Goal: Task Accomplishment & Management: Manage account settings

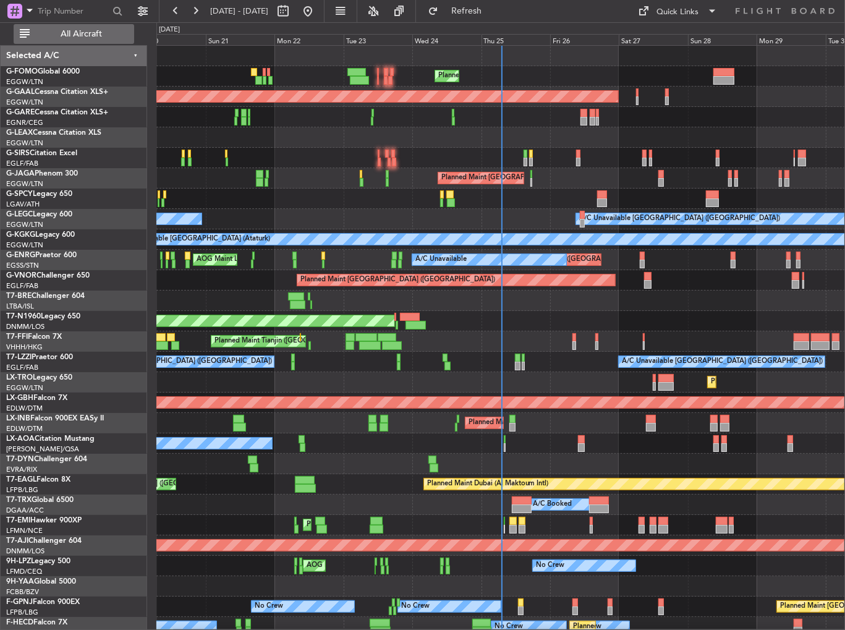
click at [54, 32] on span "All Aircraft" at bounding box center [81, 34] width 98 height 9
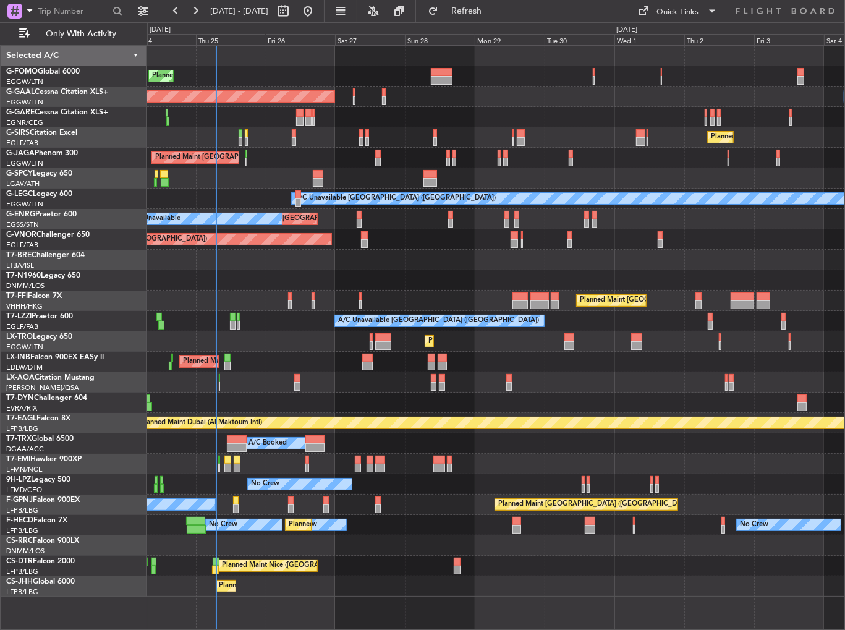
click at [329, 281] on div "AOG Maint London ([GEOGRAPHIC_DATA])" at bounding box center [496, 280] width 698 height 20
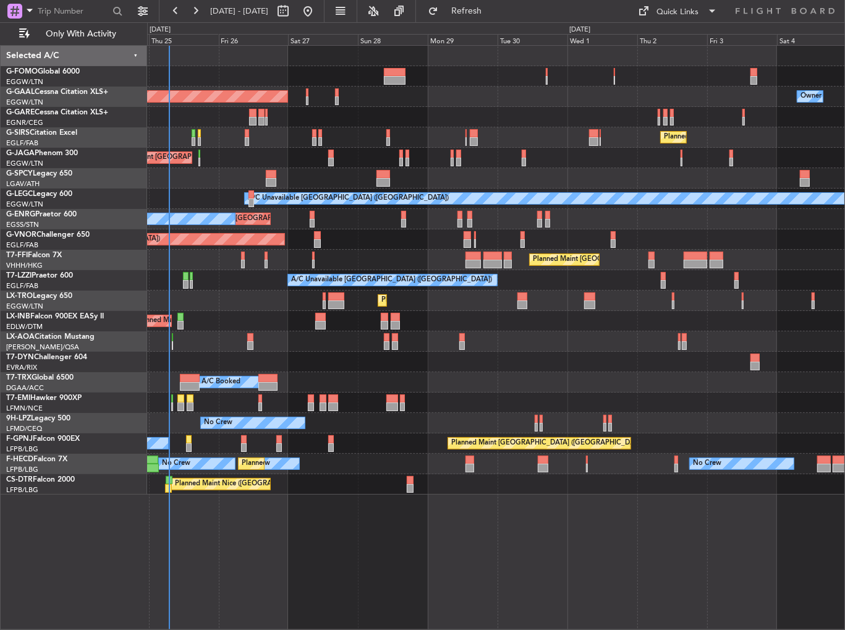
click at [357, 132] on div "Planned Maint [GEOGRAPHIC_DATA] ([GEOGRAPHIC_DATA])" at bounding box center [496, 137] width 698 height 20
click at [524, 218] on div "Unplanned Maint [GEOGRAPHIC_DATA] ([GEOGRAPHIC_DATA]) A/C Unavailable" at bounding box center [496, 219] width 698 height 20
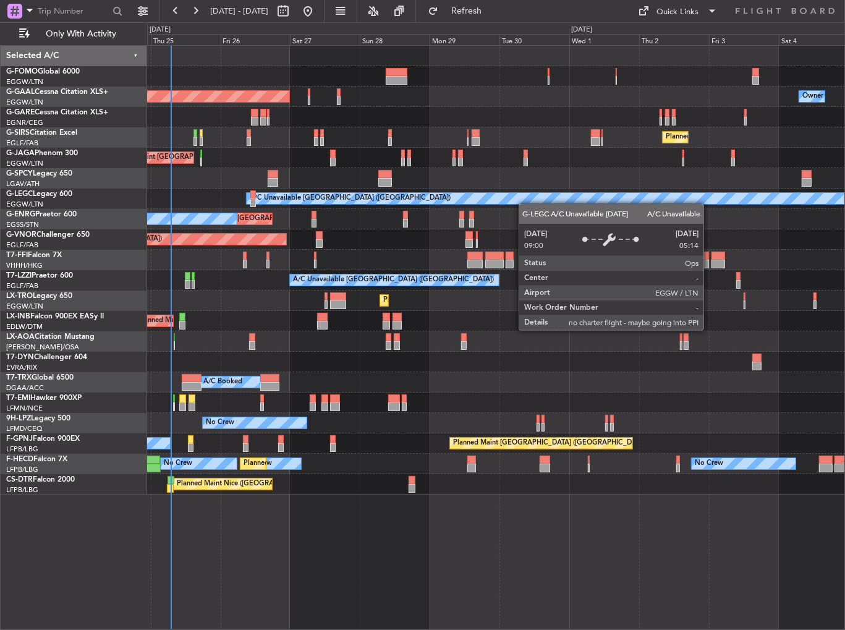
click at [539, 201] on div "Planned Maint [GEOGRAPHIC_DATA] ([GEOGRAPHIC_DATA]) Owner Planned [GEOGRAPHIC_D…" at bounding box center [496, 270] width 698 height 449
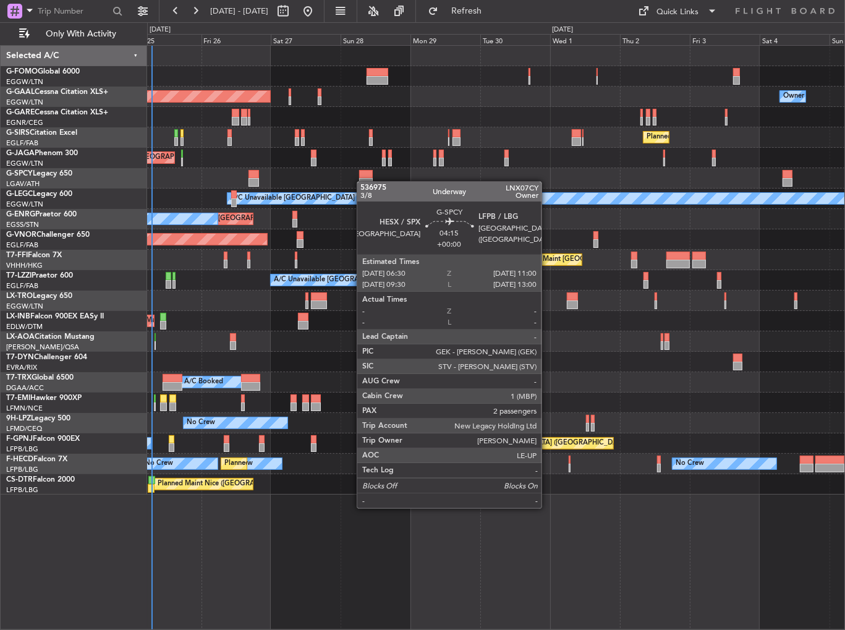
click at [363, 181] on div at bounding box center [366, 182] width 14 height 9
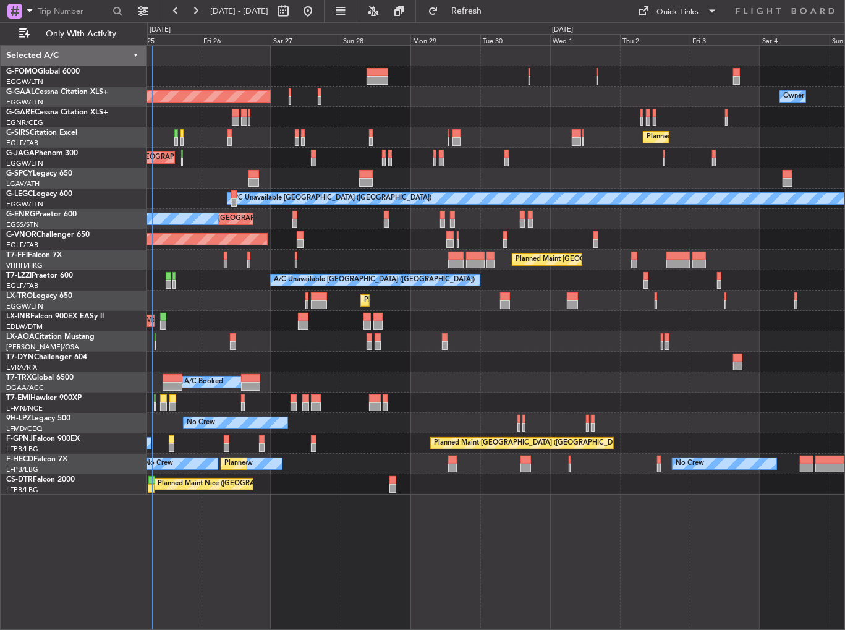
click at [278, 411] on div "Planned Maint [GEOGRAPHIC_DATA] ([GEOGRAPHIC_DATA]) Owner Planned [GEOGRAPHIC_D…" at bounding box center [496, 270] width 698 height 449
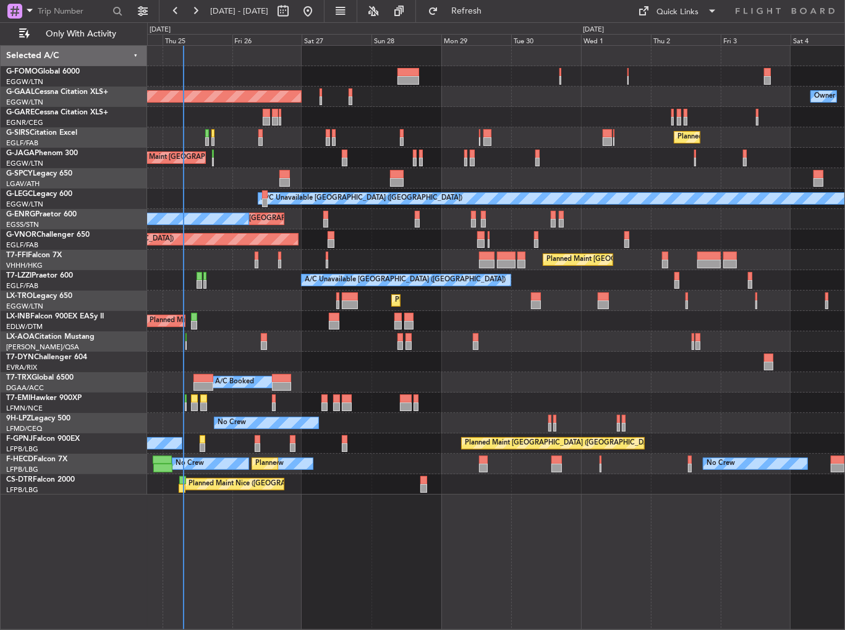
click at [564, 327] on div "Planned Maint [GEOGRAPHIC_DATA] ([GEOGRAPHIC_DATA])" at bounding box center [496, 321] width 698 height 20
click at [331, 311] on div "Planned Maint [GEOGRAPHIC_DATA] ([GEOGRAPHIC_DATA])" at bounding box center [496, 321] width 698 height 20
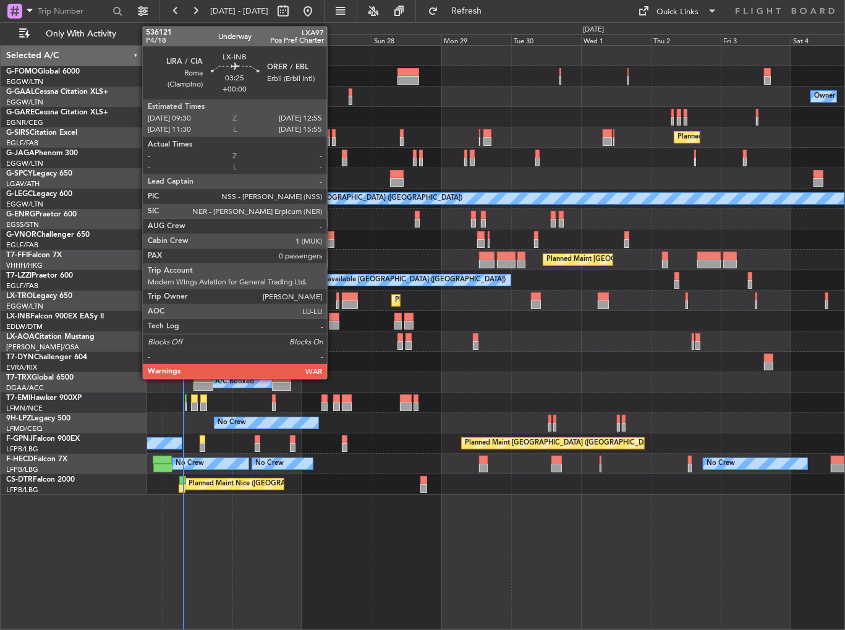
click at [332, 316] on div at bounding box center [334, 317] width 11 height 9
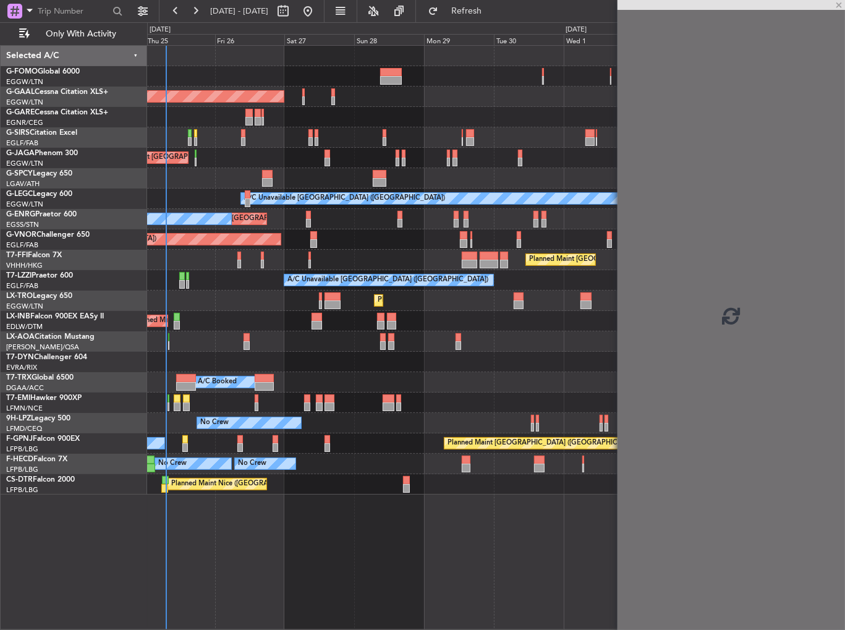
click at [277, 323] on div "Planned Maint [GEOGRAPHIC_DATA] ([GEOGRAPHIC_DATA])" at bounding box center [496, 321] width 698 height 20
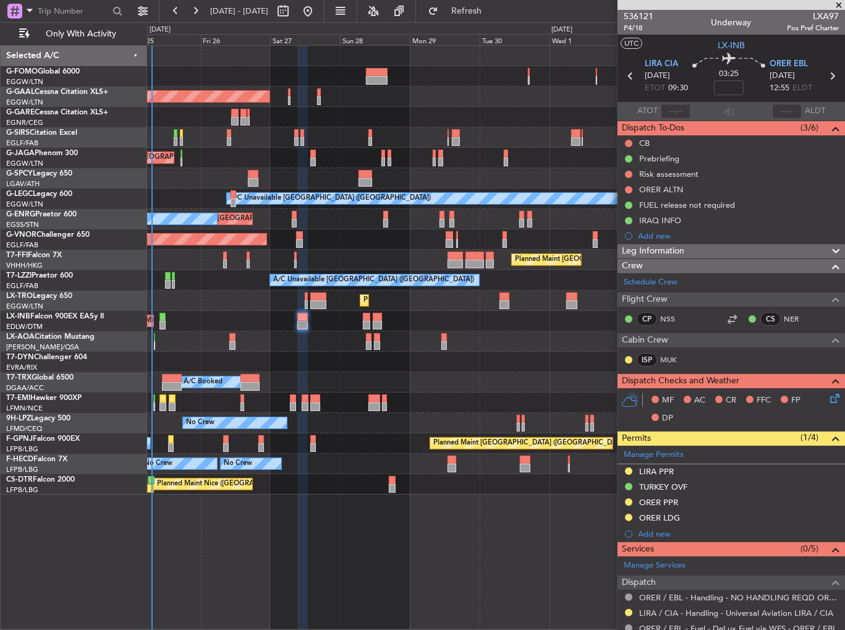
click at [344, 343] on div at bounding box center [496, 341] width 698 height 20
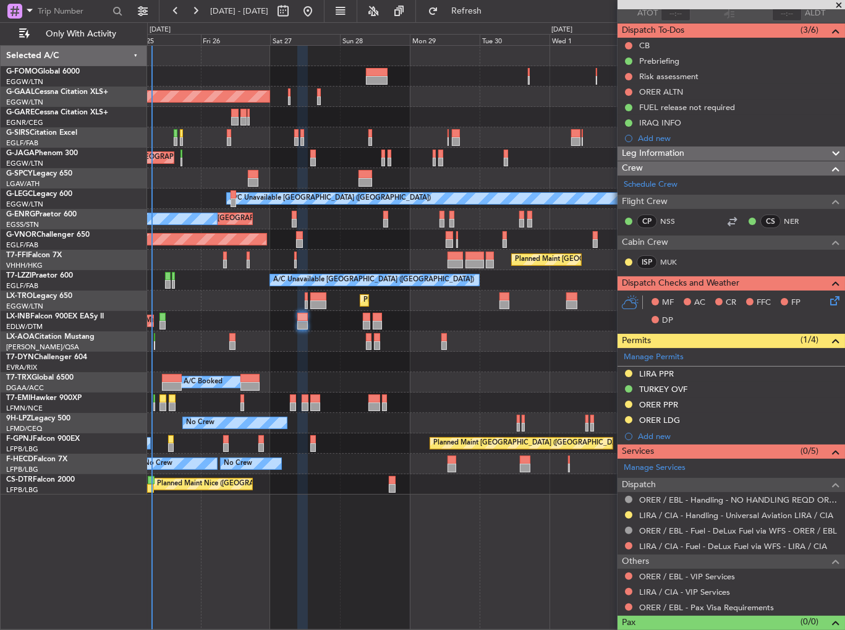
scroll to position [116, 0]
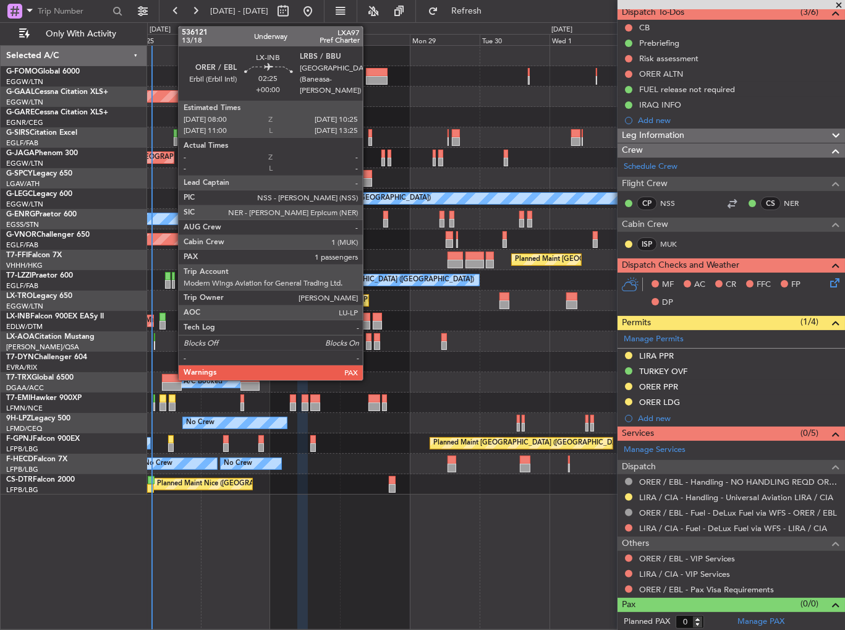
click at [368, 321] on div at bounding box center [366, 325] width 7 height 9
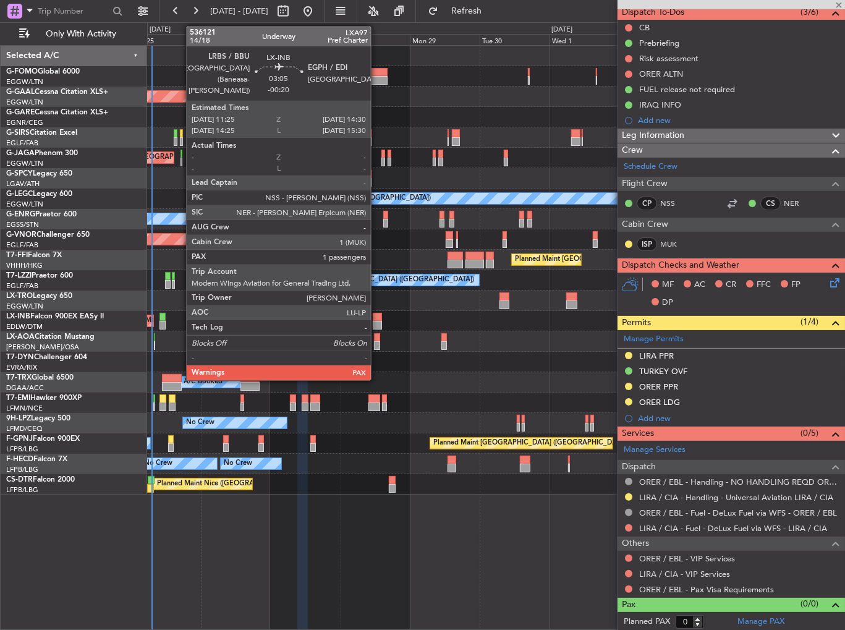
type input "2"
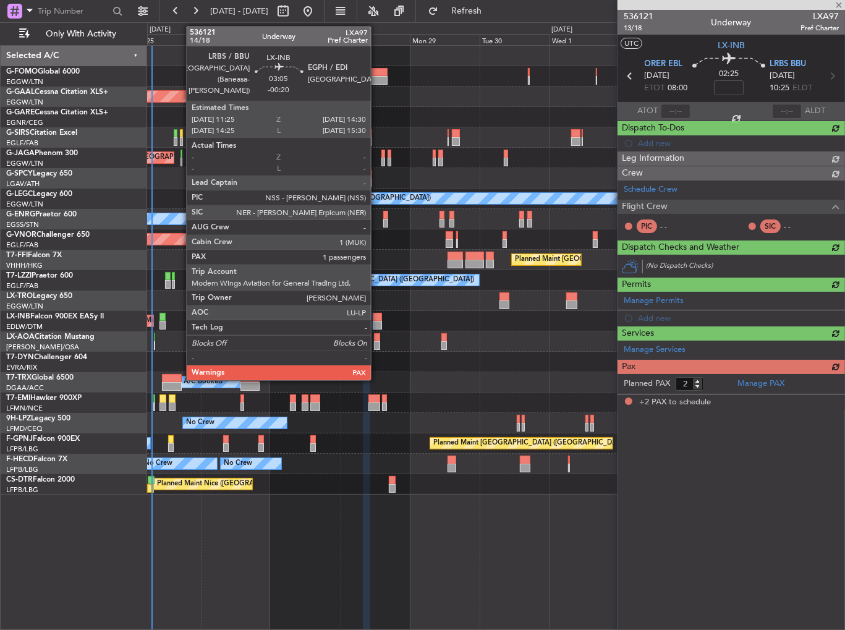
scroll to position [0, 0]
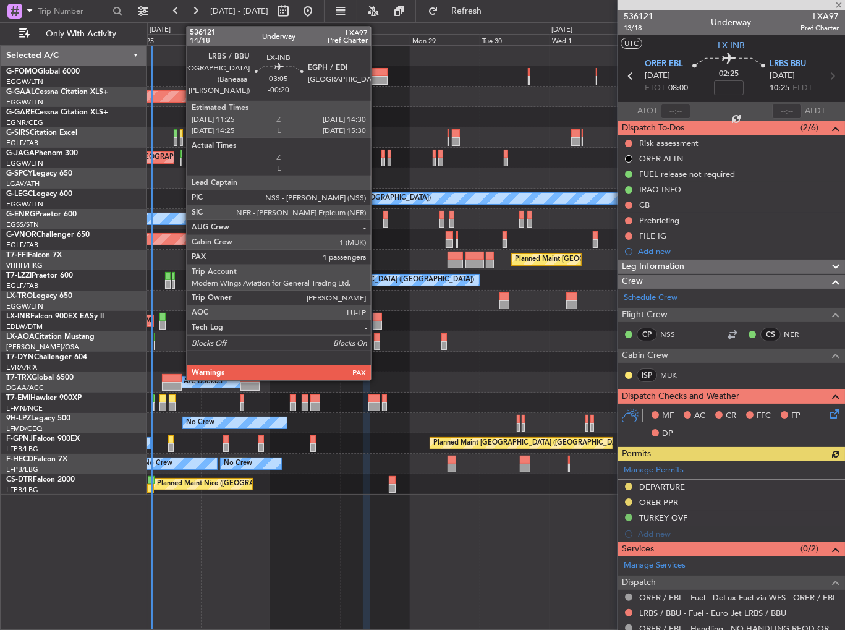
click at [376, 317] on div at bounding box center [377, 317] width 9 height 9
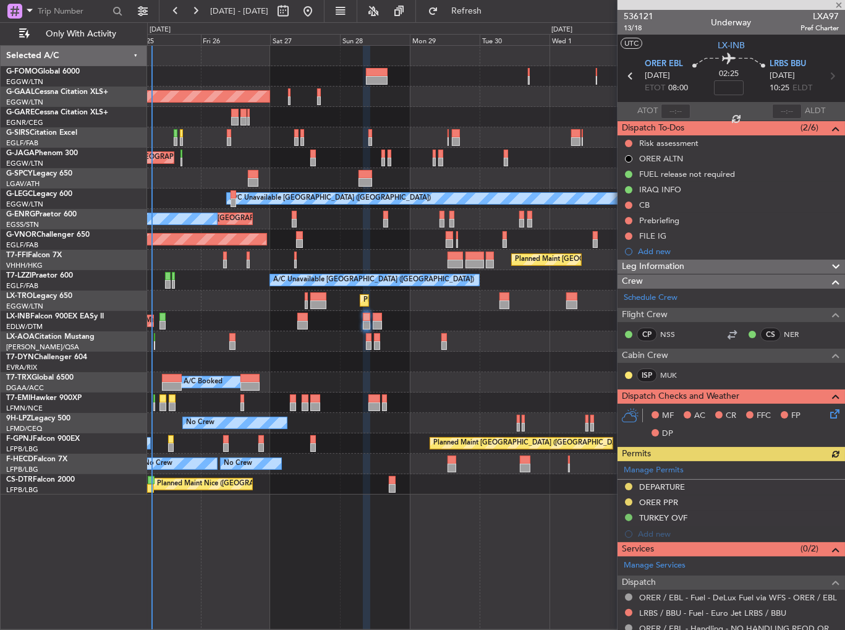
type input "-00:20"
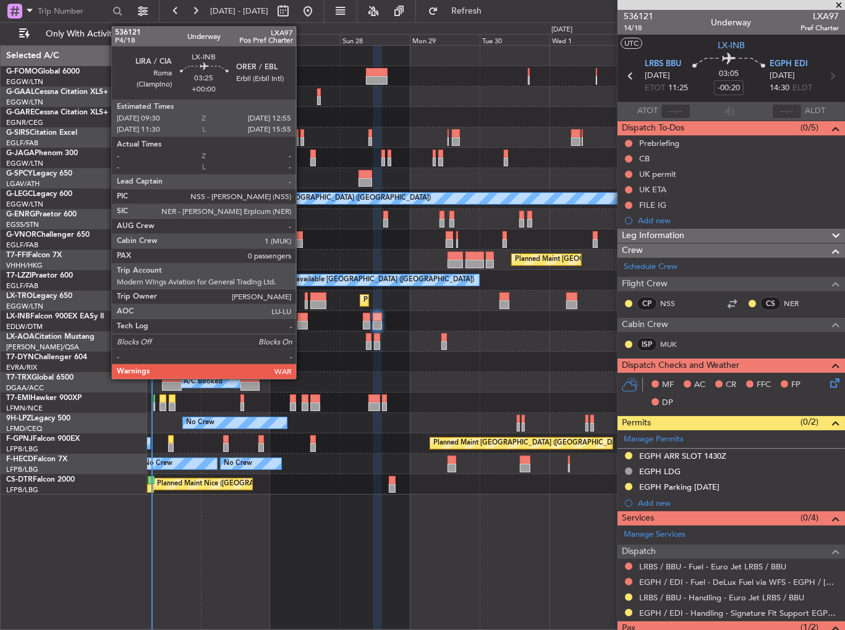
click at [302, 318] on div at bounding box center [302, 317] width 11 height 9
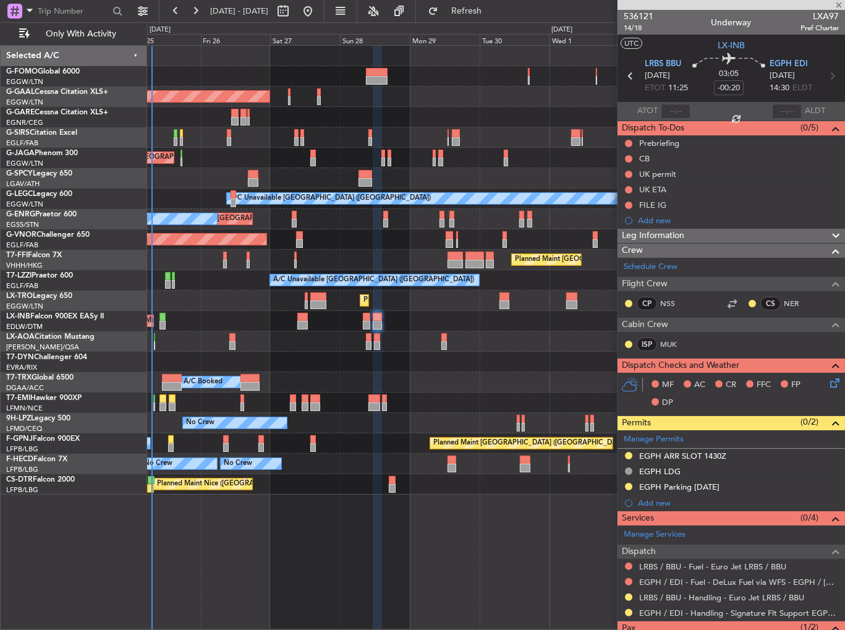
type input "0"
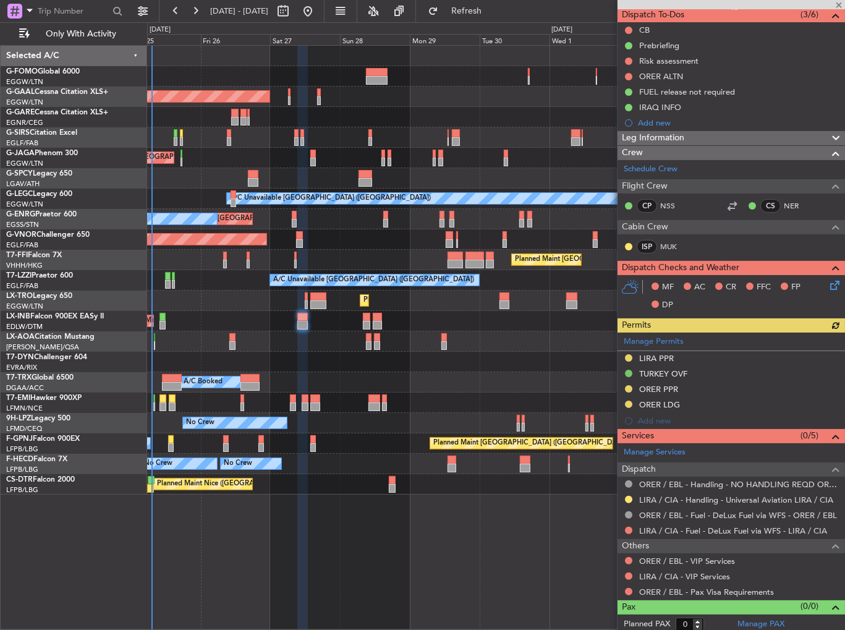
scroll to position [116, 0]
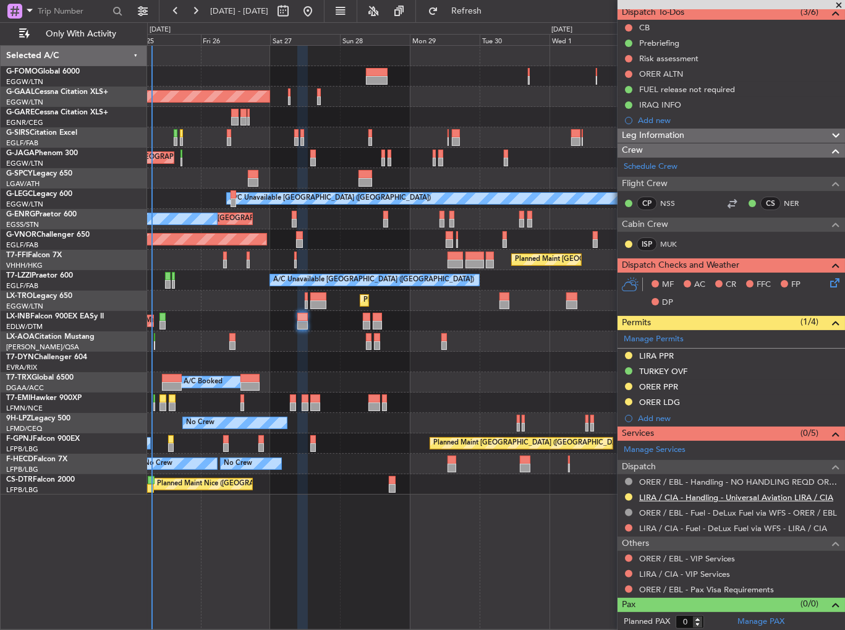
click at [719, 496] on link "LIRA / CIA - Handling - Universal Aviation LIRA / CIA" at bounding box center [736, 497] width 194 height 11
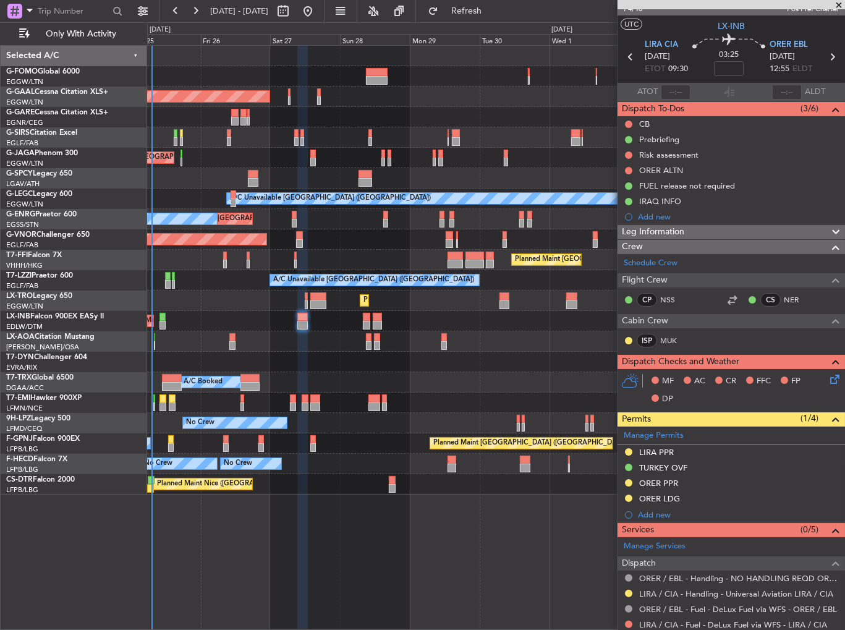
scroll to position [0, 0]
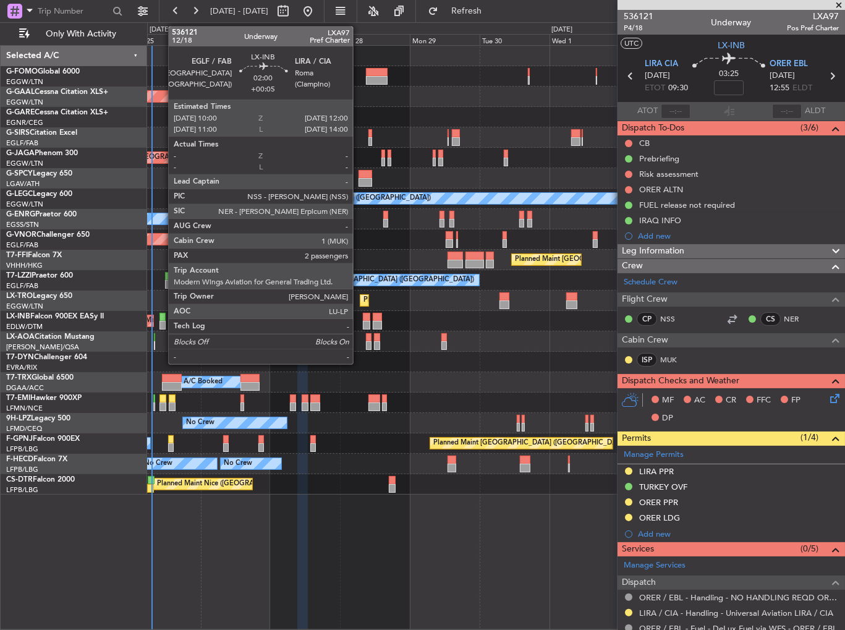
click at [162, 321] on div at bounding box center [162, 325] width 6 height 9
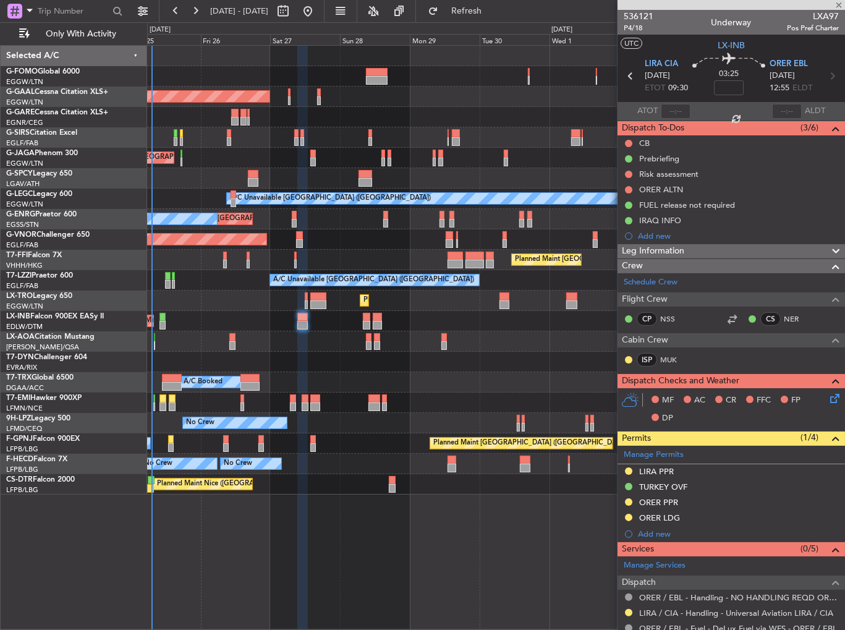
type input "+00:05"
type input "2"
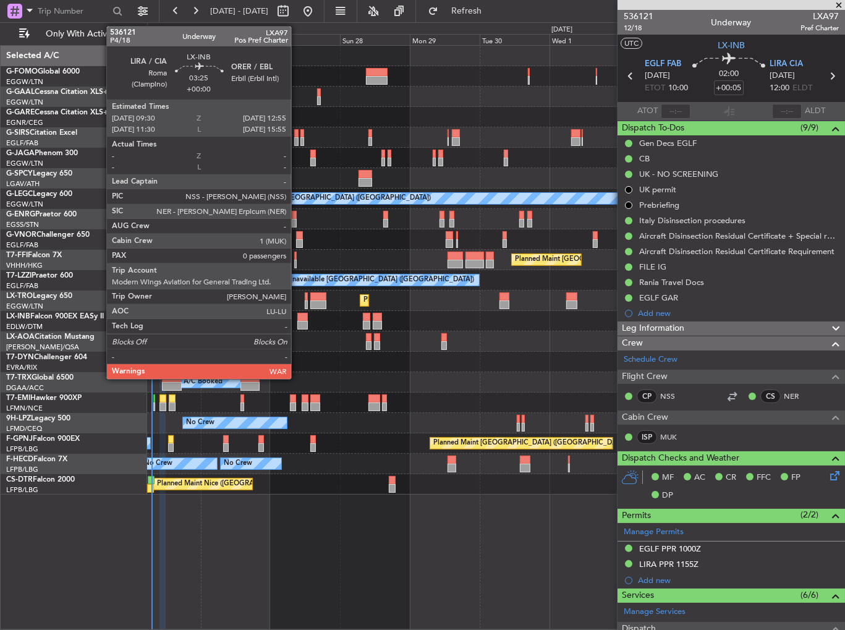
click at [297, 313] on div at bounding box center [302, 317] width 11 height 9
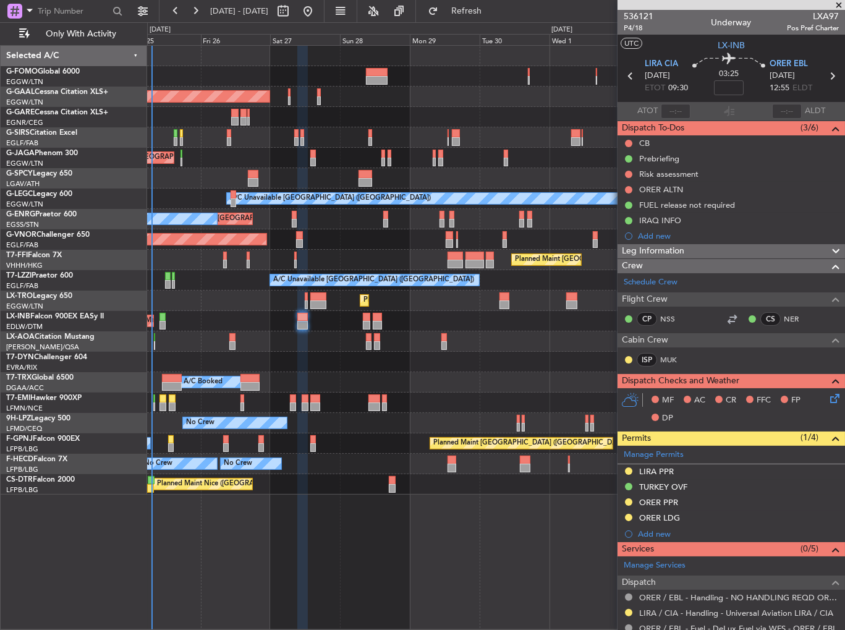
click at [151, 331] on div "Planned Maint [GEOGRAPHIC_DATA] ([GEOGRAPHIC_DATA]) Planned [GEOGRAPHIC_DATA] O…" at bounding box center [496, 270] width 698 height 449
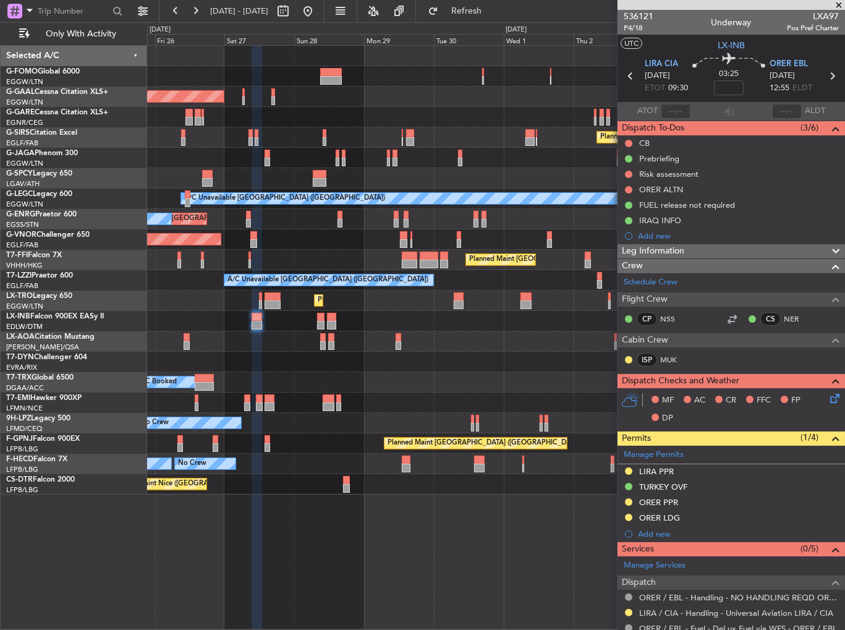
click at [294, 344] on div at bounding box center [496, 341] width 698 height 20
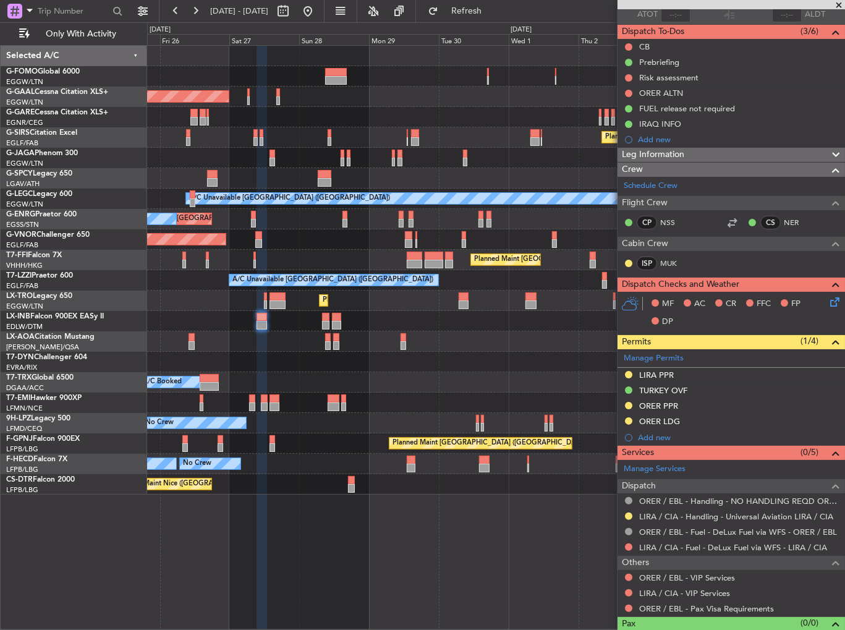
scroll to position [116, 0]
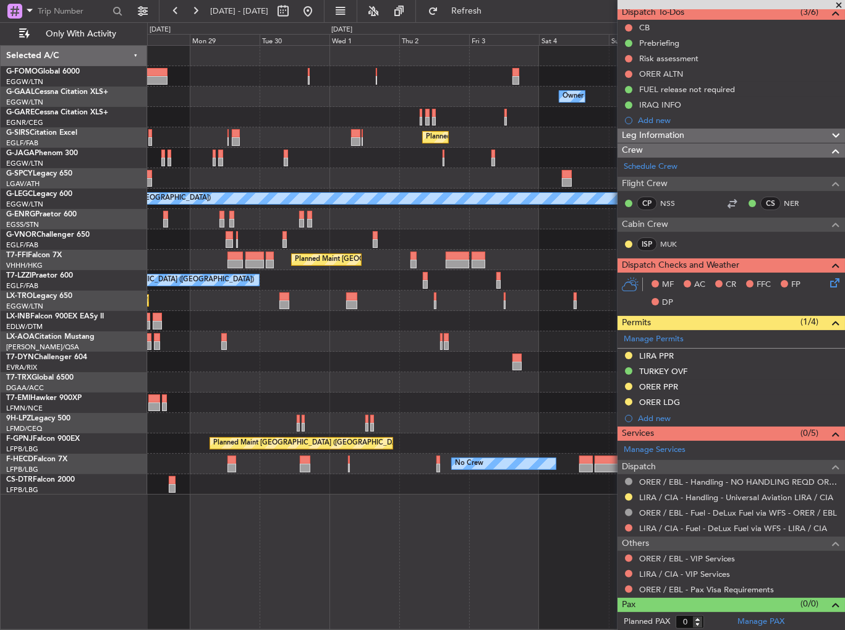
click at [340, 222] on div "Owner Owner Planned [GEOGRAPHIC_DATA] Planned Maint [GEOGRAPHIC_DATA] ([GEOGRAP…" at bounding box center [496, 270] width 698 height 449
click at [234, 218] on div "Unplanned Maint [GEOGRAPHIC_DATA] ([GEOGRAPHIC_DATA]) A/C Unavailable" at bounding box center [496, 219] width 698 height 20
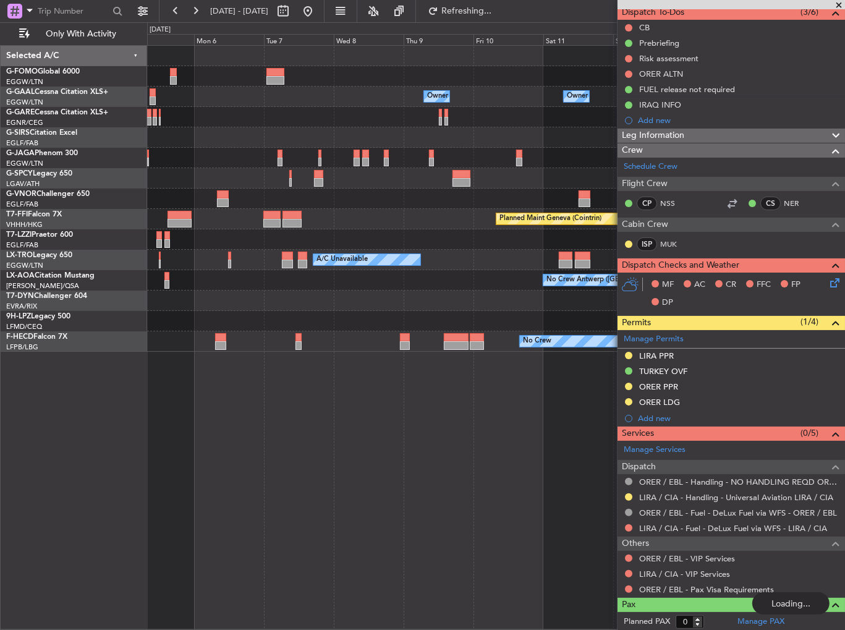
click at [219, 215] on div "Planned Maint Geneva (Cointrin)" at bounding box center [496, 219] width 698 height 20
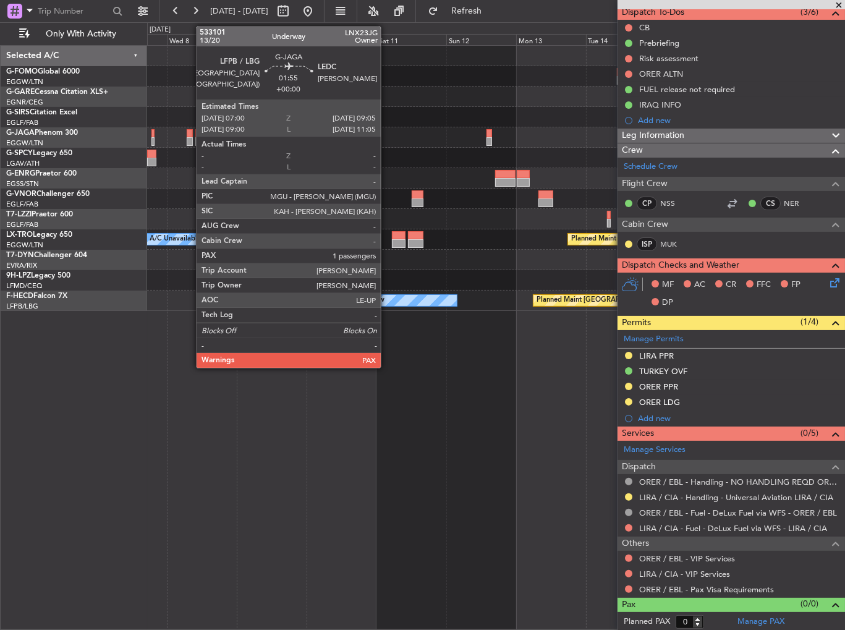
click at [190, 131] on div at bounding box center [190, 133] width 6 height 9
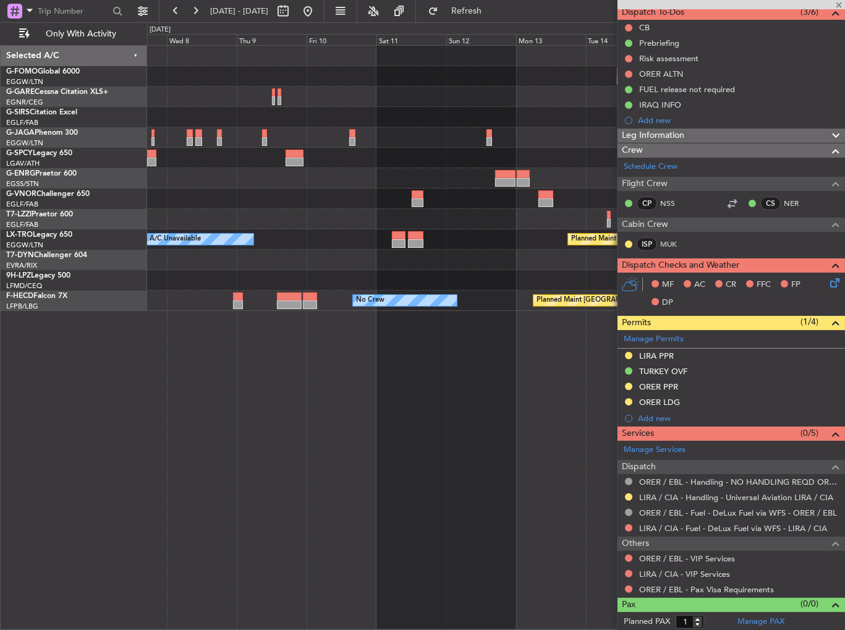
scroll to position [0, 0]
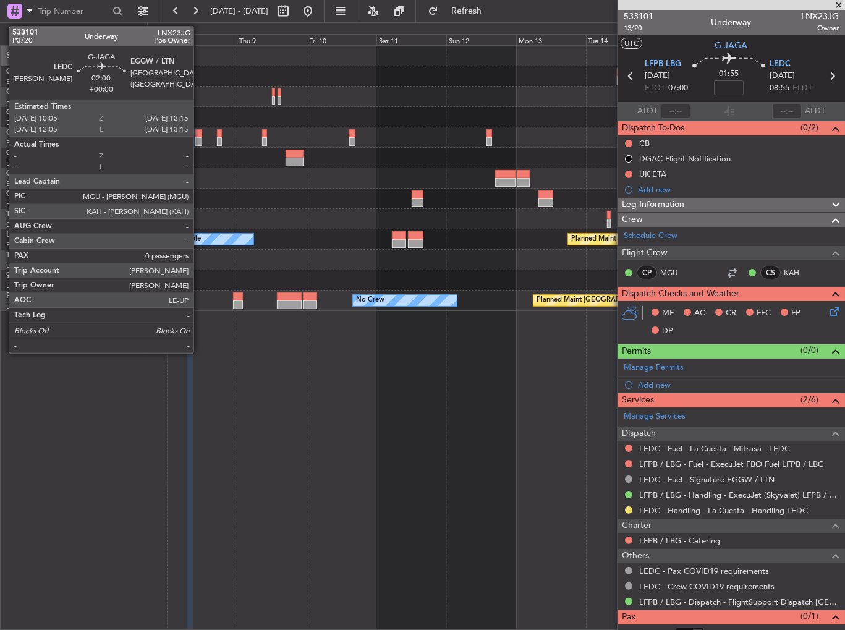
click at [200, 134] on div at bounding box center [198, 133] width 7 height 9
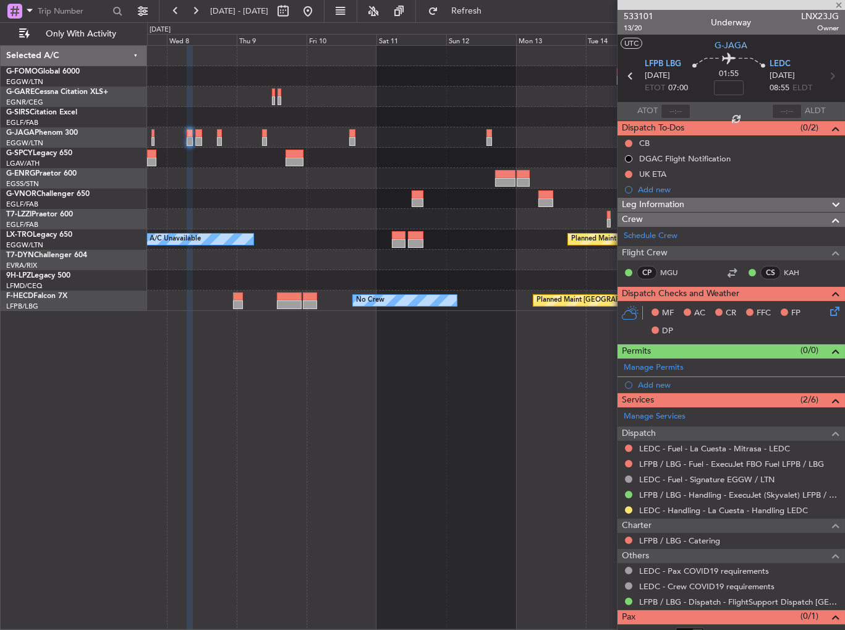
type input "0"
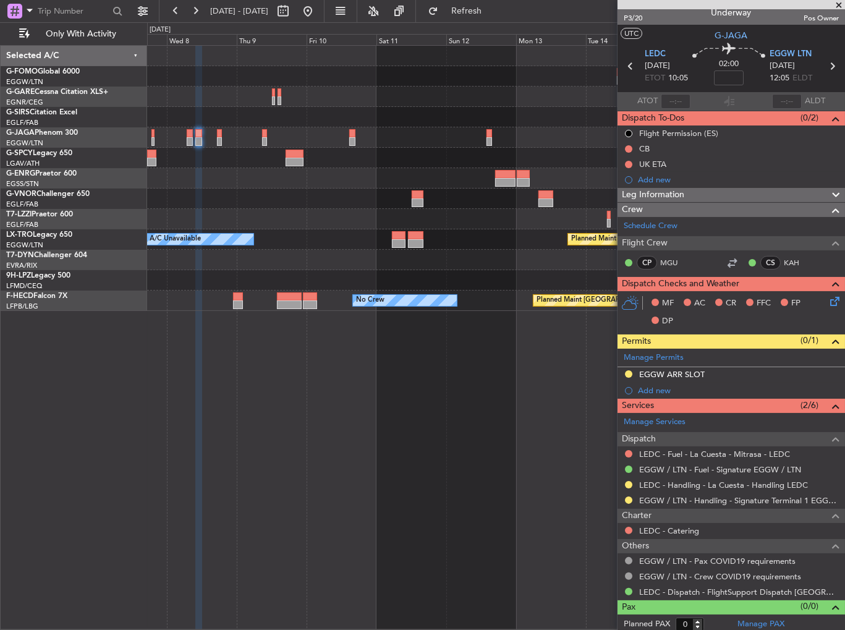
scroll to position [12, 0]
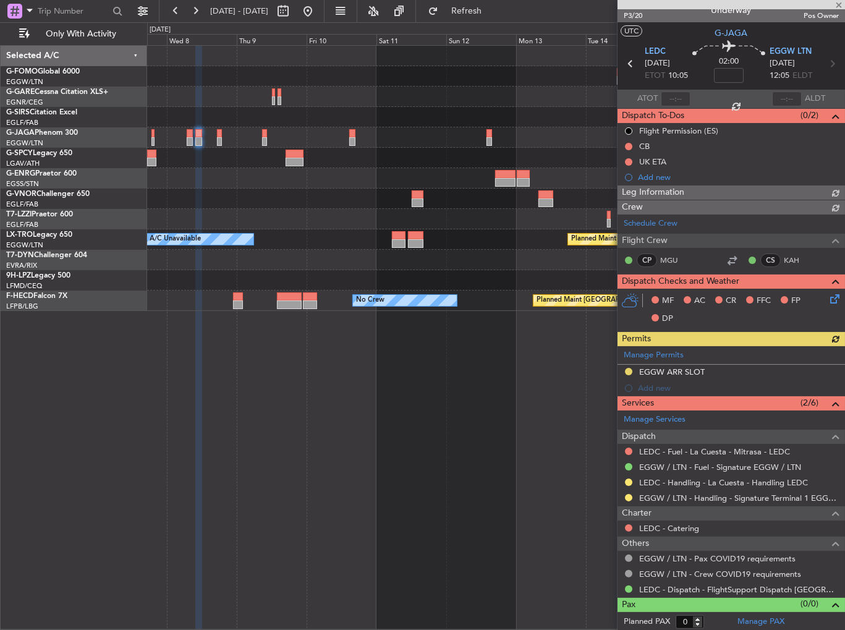
drag, startPoint x: 693, startPoint y: 176, endPoint x: 690, endPoint y: 185, distance: 9.0
click at [693, 176] on div "Add new" at bounding box center [738, 177] width 201 height 11
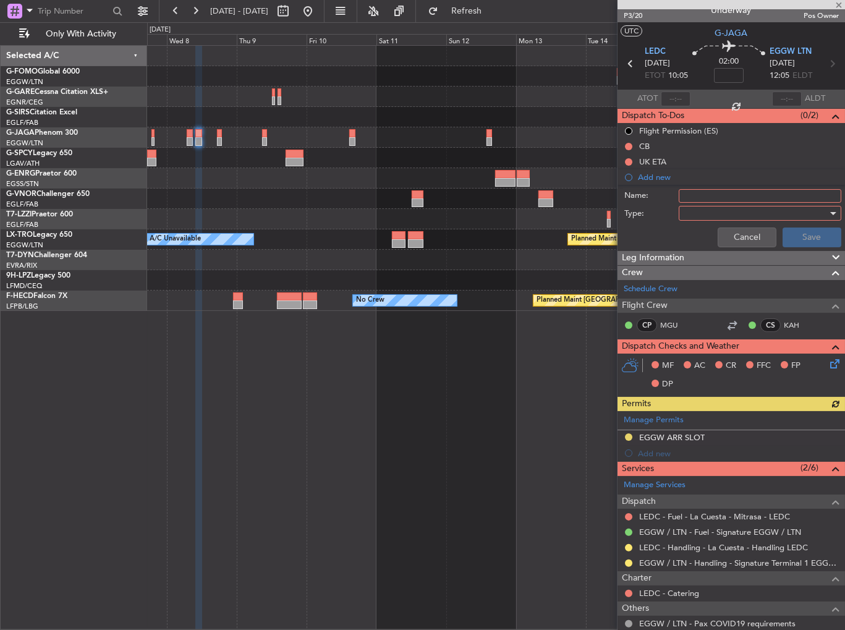
click at [704, 192] on input "Name:" at bounding box center [760, 196] width 163 height 14
type input "C"
click at [764, 192] on input "LEDC CUSTOMS ANAVAILABLE" at bounding box center [760, 196] width 163 height 14
click at [765, 191] on input "LEDC CUSTOMS ANAVAILABLE" at bounding box center [760, 196] width 163 height 14
click at [776, 190] on input "LEDC CUSTOMS ANAVAILABLE" at bounding box center [760, 196] width 163 height 14
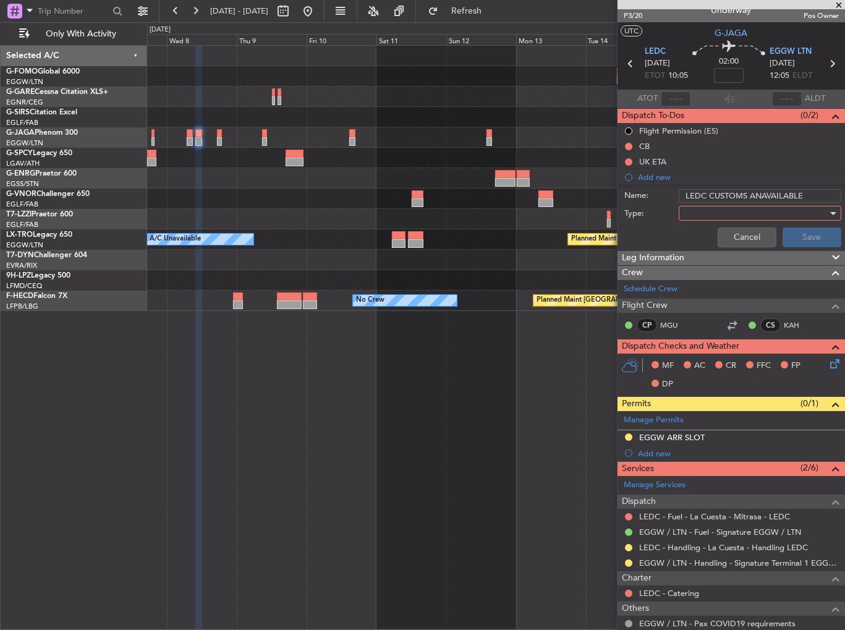
click at [776, 190] on input "LEDC CUSTOMS ANAVAILABLE" at bounding box center [760, 196] width 163 height 14
type input "LEDC CUSTOMS UNAVAILABLE"
click at [770, 209] on div at bounding box center [755, 213] width 144 height 19
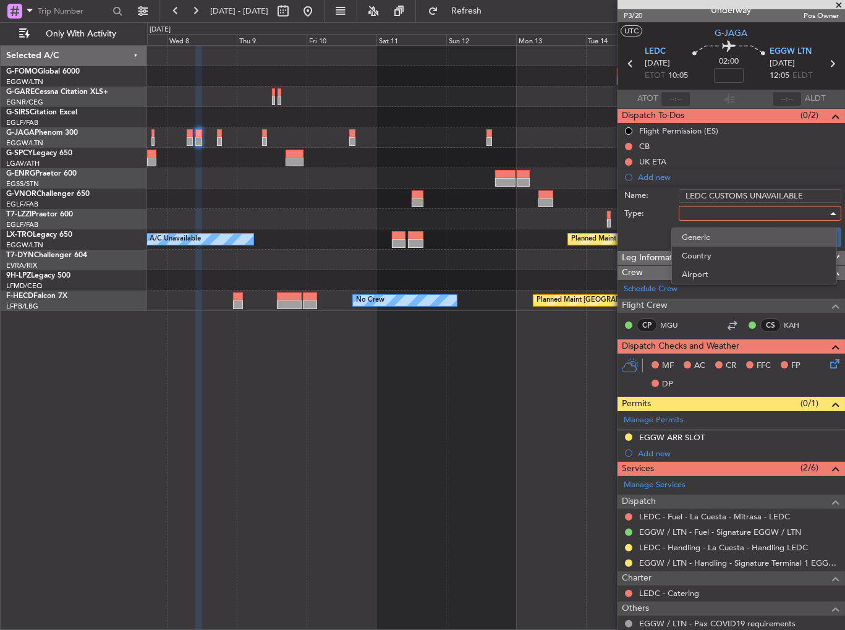
click at [754, 239] on span "Generic" at bounding box center [754, 237] width 145 height 19
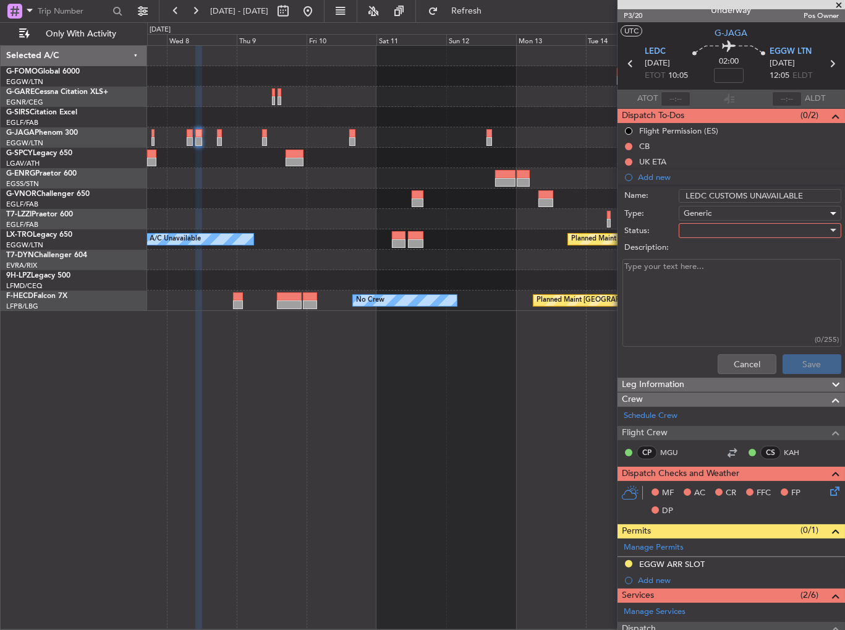
click at [748, 228] on div at bounding box center [755, 230] width 144 height 19
click at [744, 252] on span "Not Started" at bounding box center [754, 254] width 145 height 19
click at [725, 288] on textarea "Description:" at bounding box center [731, 303] width 219 height 88
click at [727, 223] on div "Not Started" at bounding box center [755, 230] width 144 height 19
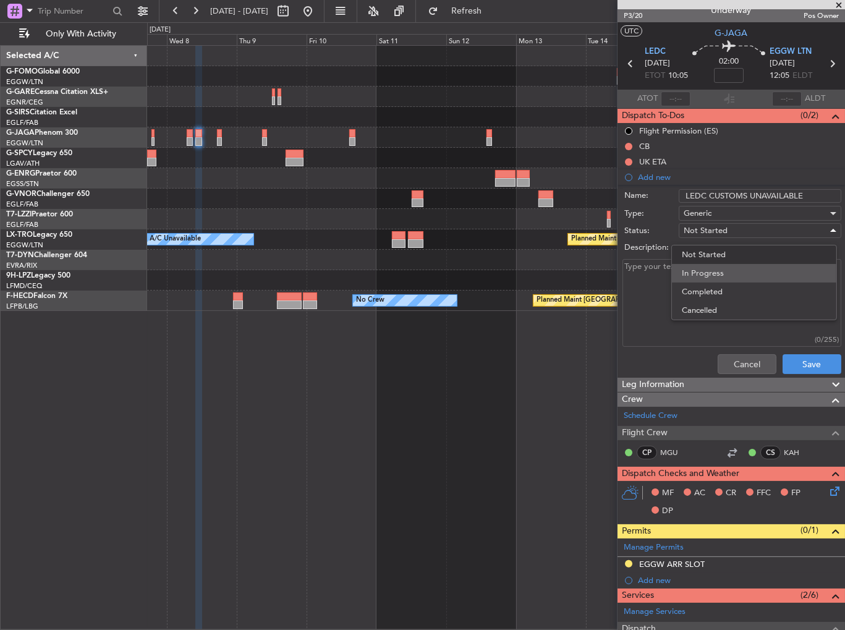
click at [722, 269] on span "In Progress" at bounding box center [754, 273] width 145 height 19
click at [709, 289] on textarea "Description:" at bounding box center [731, 303] width 219 height 88
type textarea "Flight from [GEOGRAPHIC_DATA] to [GEOGRAPHIC_DATA] cannot be done as the A/P do…"
click at [800, 361] on button "Save" at bounding box center [811, 364] width 59 height 20
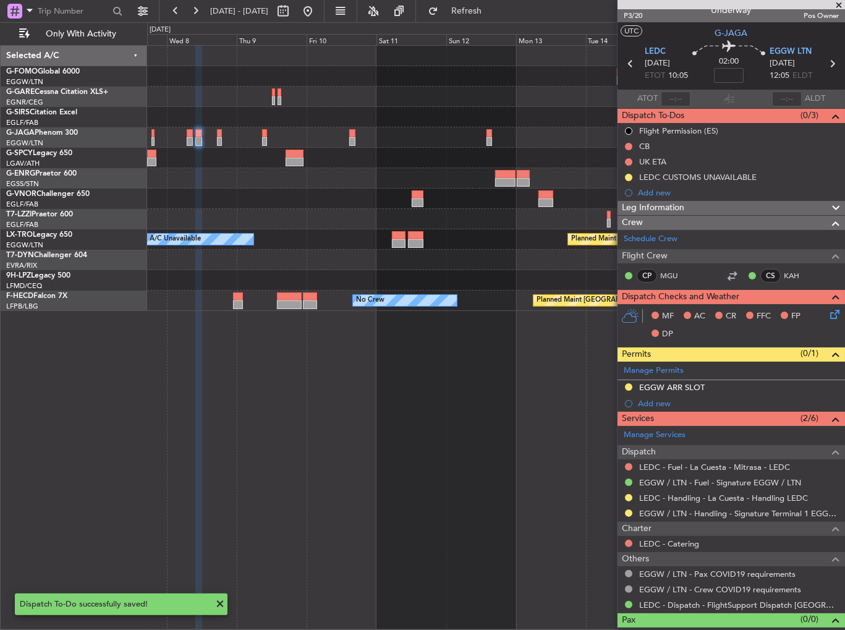
click at [737, 384] on div "EGGW ARR SLOT" at bounding box center [730, 387] width 227 height 15
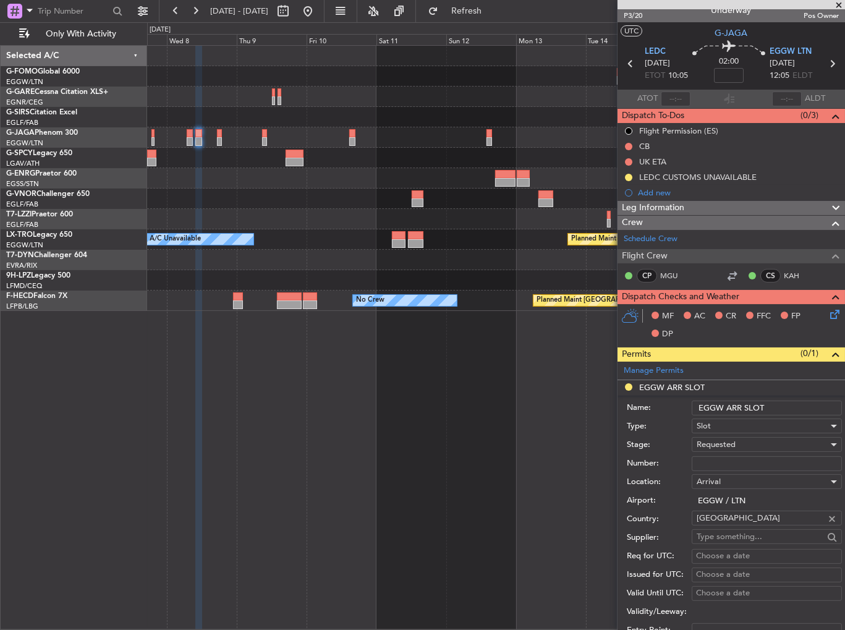
click at [786, 411] on input "EGGW ARR SLOT" at bounding box center [767, 407] width 150 height 15
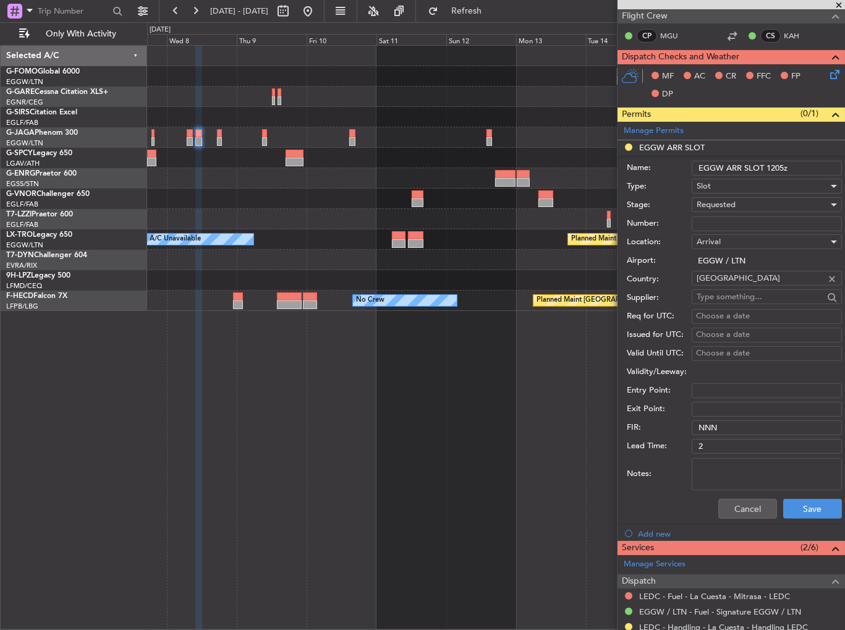
scroll to position [260, 0]
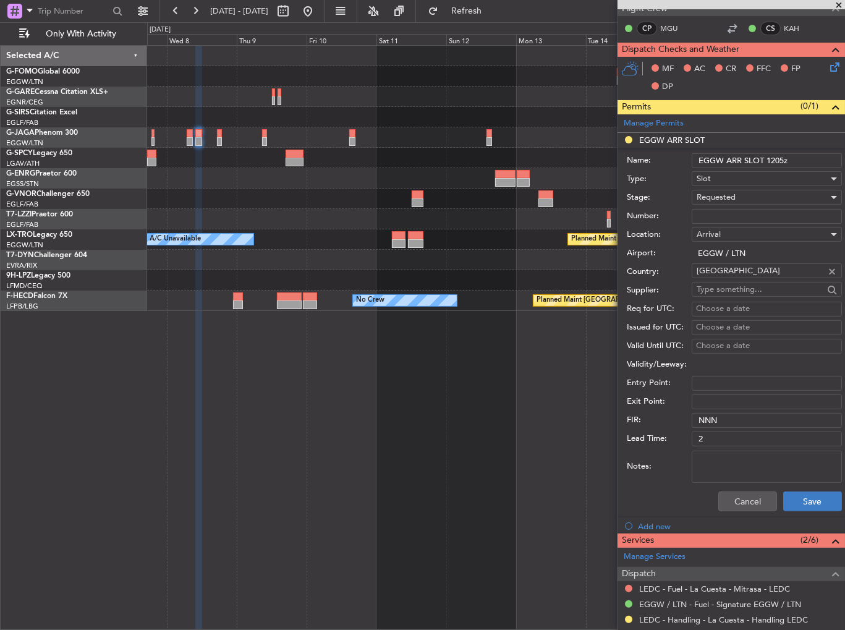
type input "EGGW ARR SLOT 1205z"
click at [803, 500] on button "Save" at bounding box center [812, 501] width 59 height 20
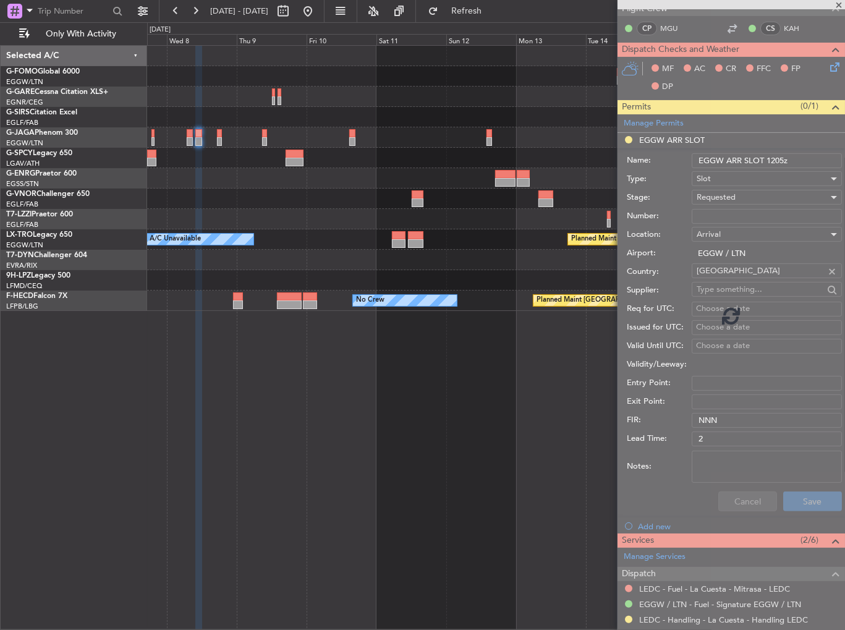
scroll to position [27, 0]
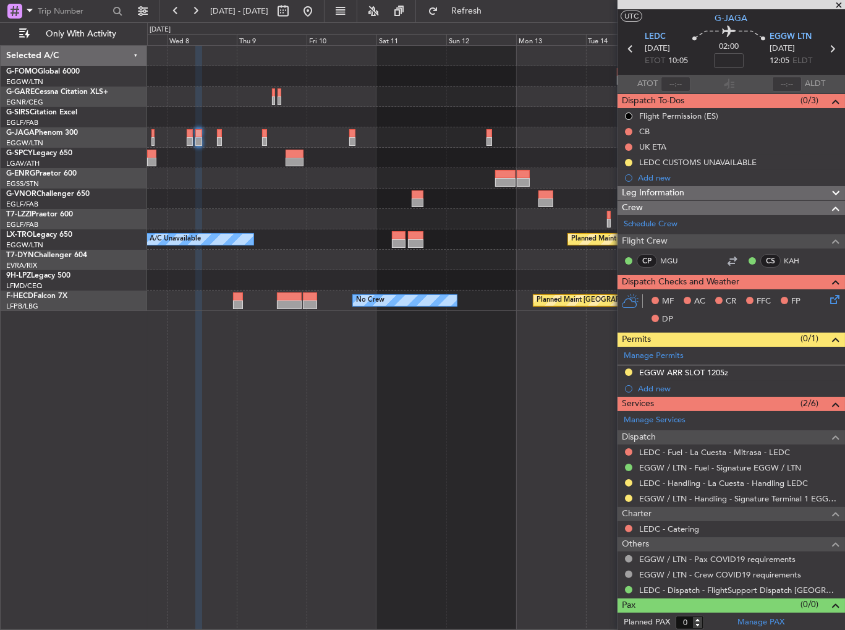
click at [549, 449] on div "Planned Maint Riga (Riga Intl) A/C Unavailable Planned Maint [GEOGRAPHIC_DATA] …" at bounding box center [496, 337] width 698 height 585
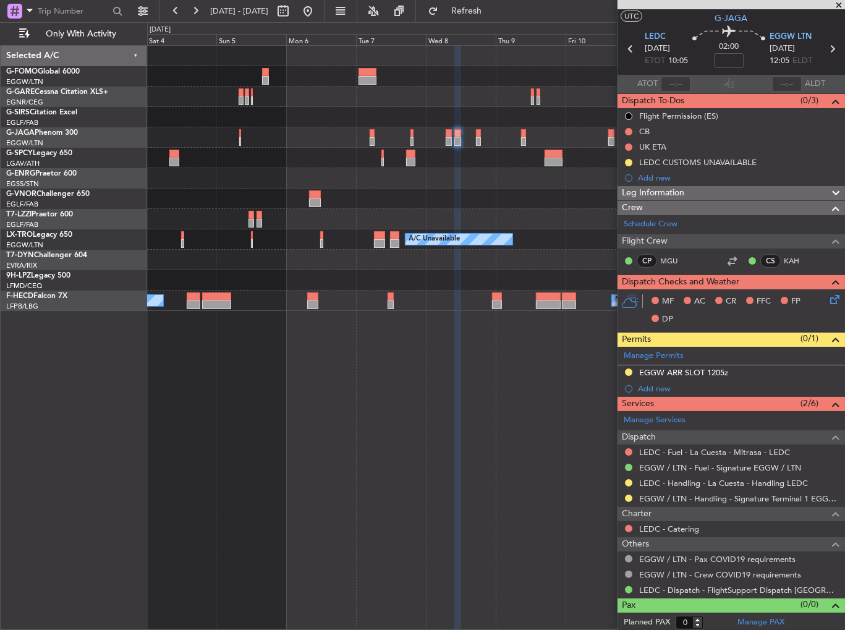
click at [383, 429] on div "Planned Maint [GEOGRAPHIC_DATA] ([GEOGRAPHIC_DATA]) Planned Maint [GEOGRAPHIC_D…" at bounding box center [496, 337] width 698 height 585
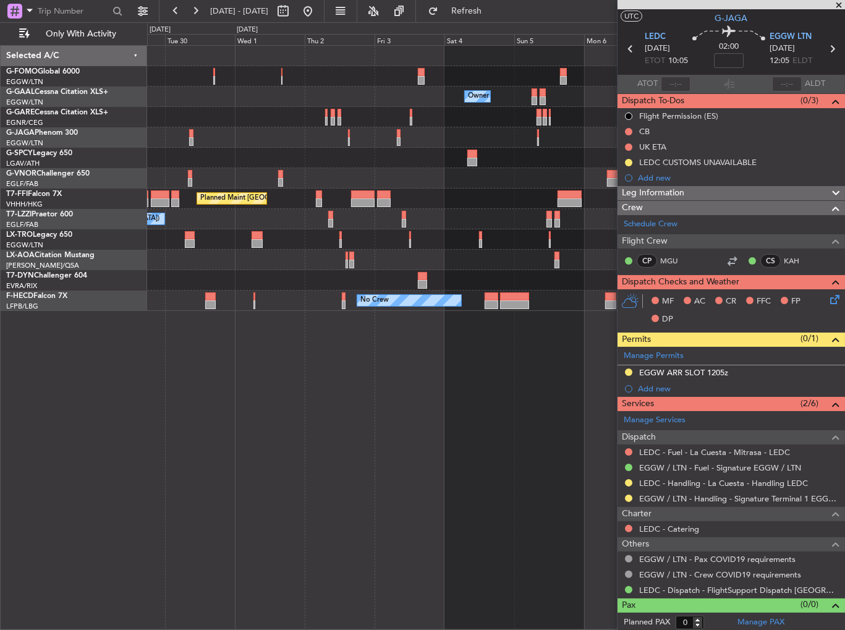
click at [566, 404] on div "Owner Owner Owner Planned Maint [GEOGRAPHIC_DATA] ([GEOGRAPHIC_DATA]) Planned M…" at bounding box center [496, 337] width 698 height 585
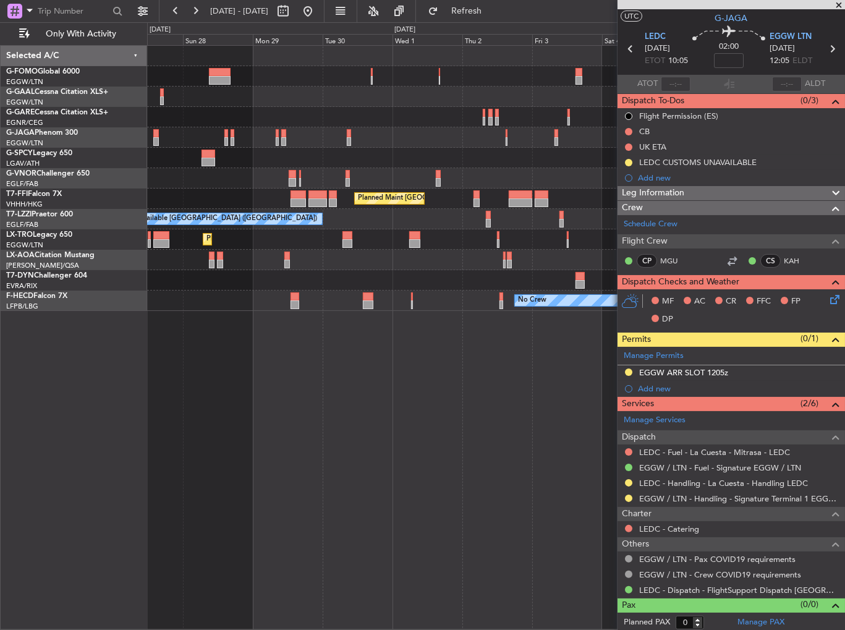
click at [550, 390] on div "Owner Owner Planned [GEOGRAPHIC_DATA] Planned Maint [GEOGRAPHIC_DATA] ([GEOGRAP…" at bounding box center [496, 337] width 698 height 585
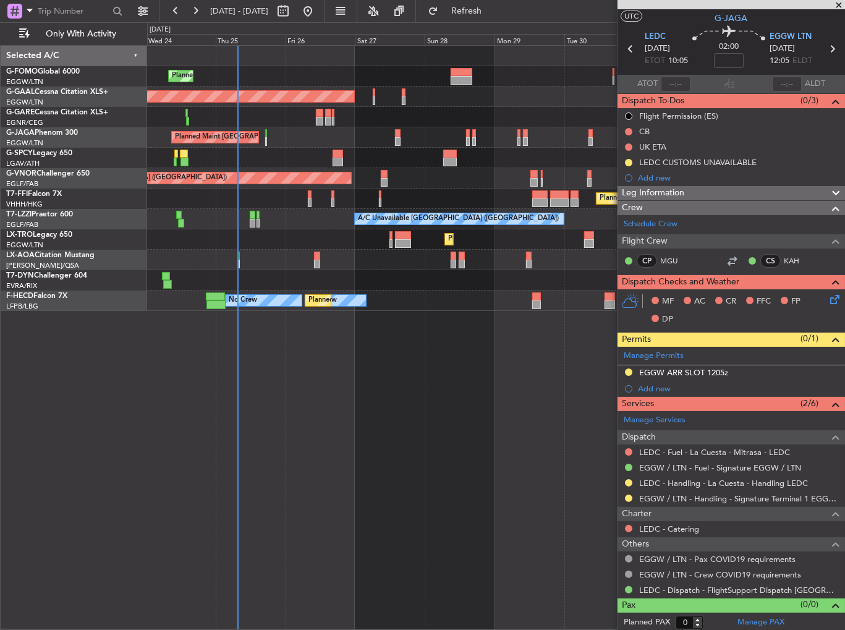
click at [265, 363] on div "Planned Maint [GEOGRAPHIC_DATA] ([GEOGRAPHIC_DATA]) Planned [GEOGRAPHIC_DATA] O…" at bounding box center [496, 337] width 698 height 585
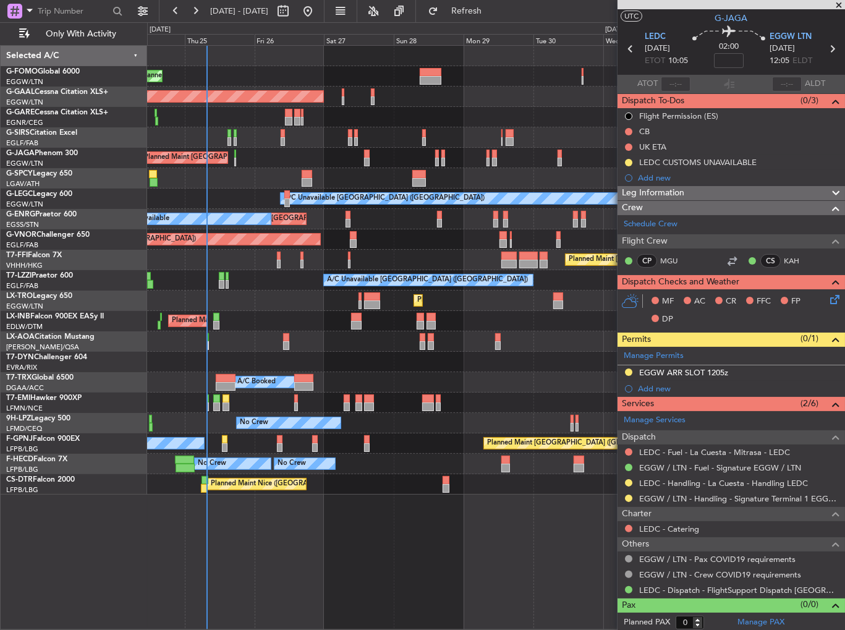
click at [226, 134] on div "Planned Maint [GEOGRAPHIC_DATA] ([GEOGRAPHIC_DATA])" at bounding box center [496, 137] width 698 height 20
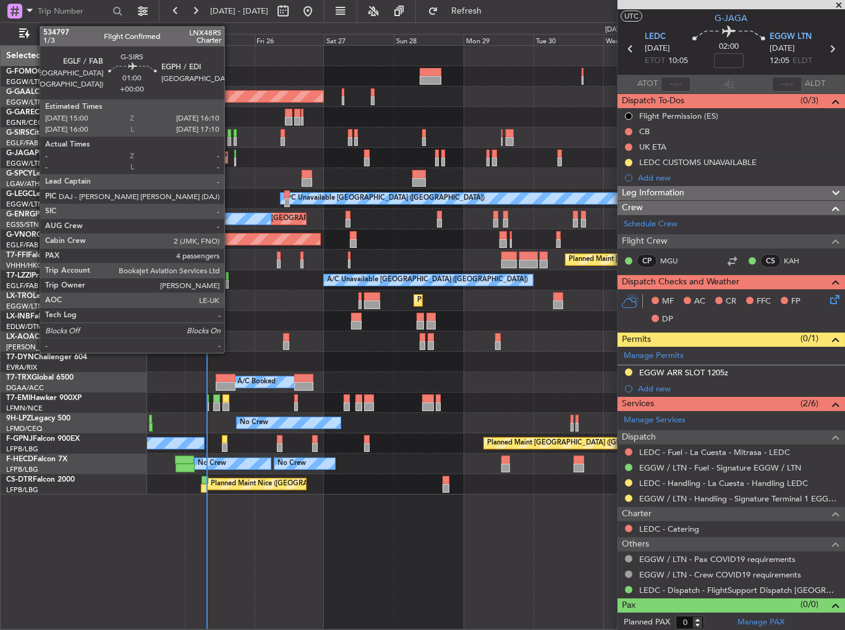
click at [230, 130] on div at bounding box center [229, 133] width 4 height 9
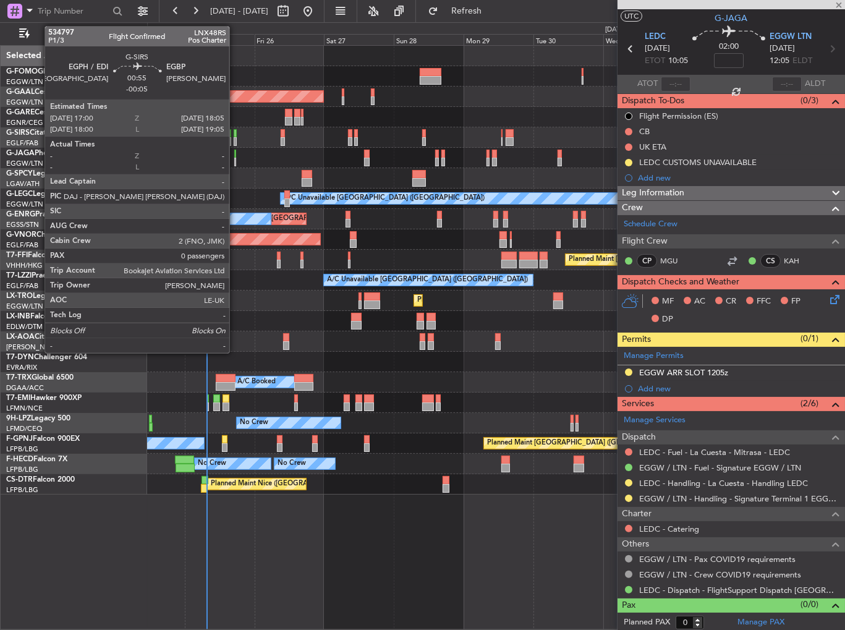
type input "4"
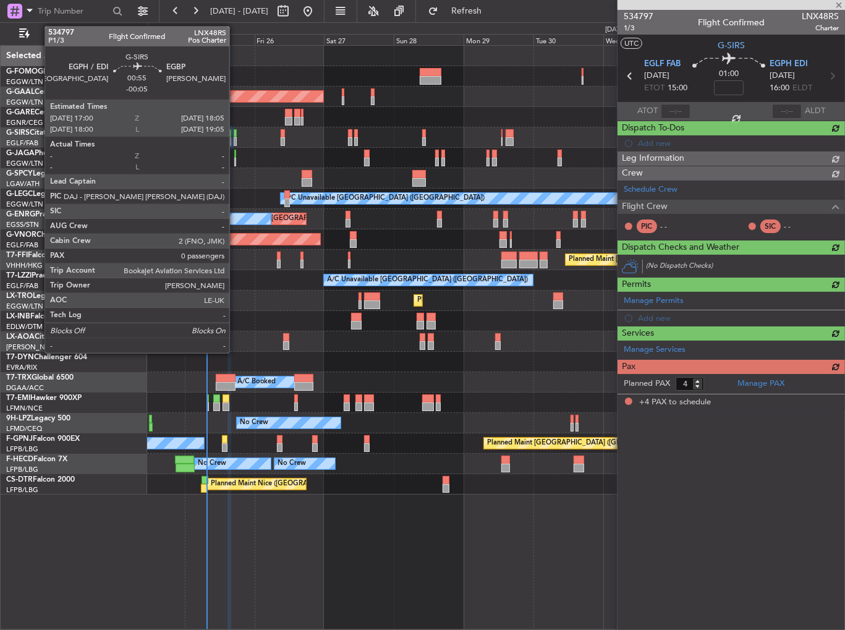
scroll to position [0, 0]
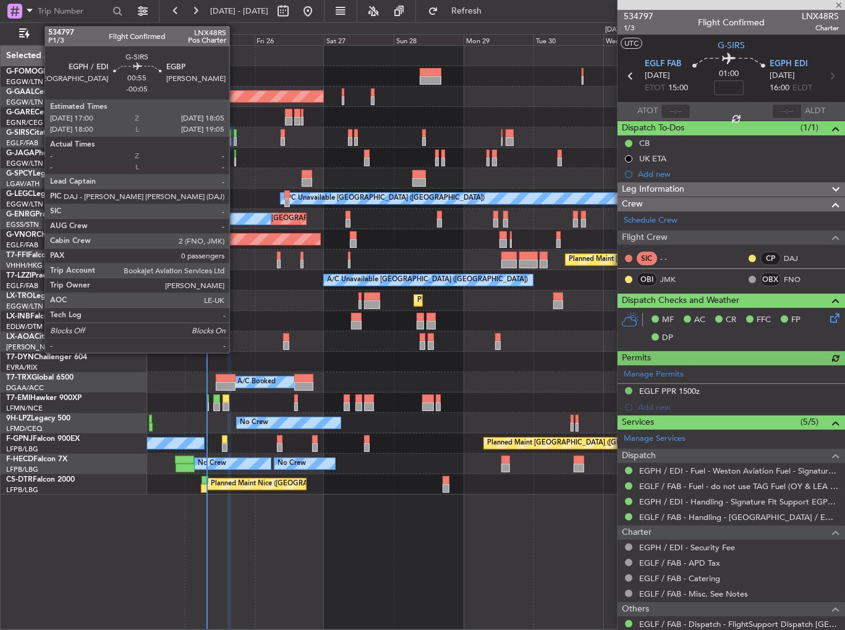
click at [235, 132] on div at bounding box center [236, 133] width 4 height 9
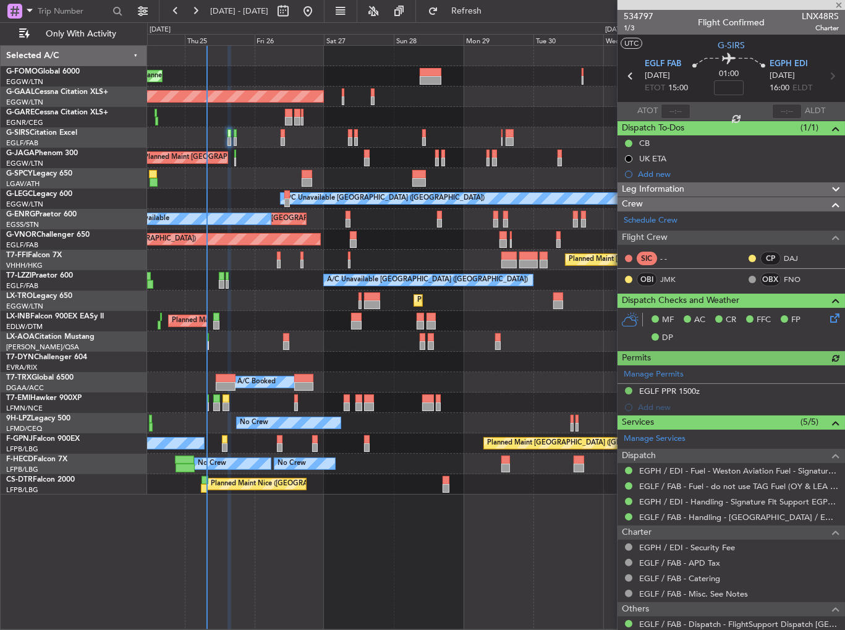
type input "-00:05"
type input "0"
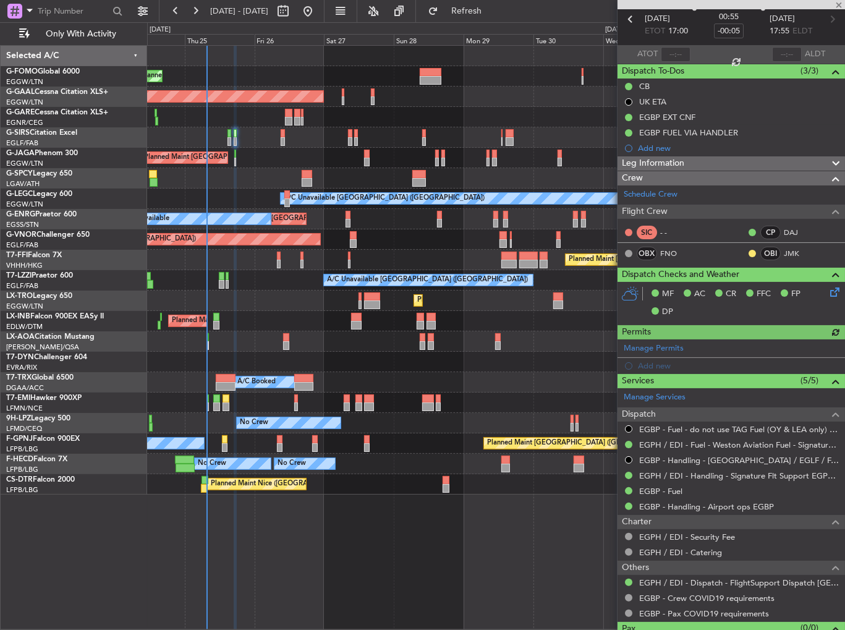
scroll to position [81, 0]
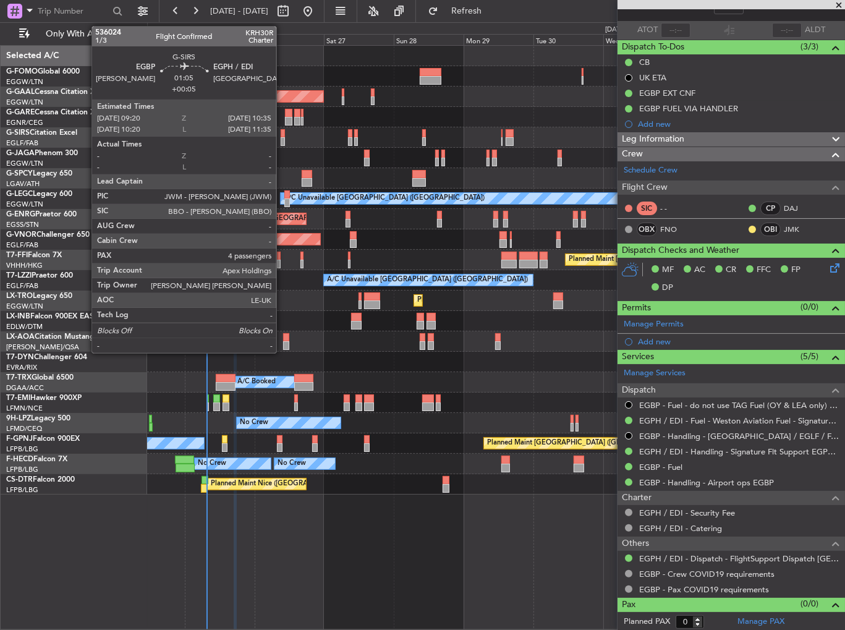
click at [282, 132] on div at bounding box center [283, 133] width 4 height 9
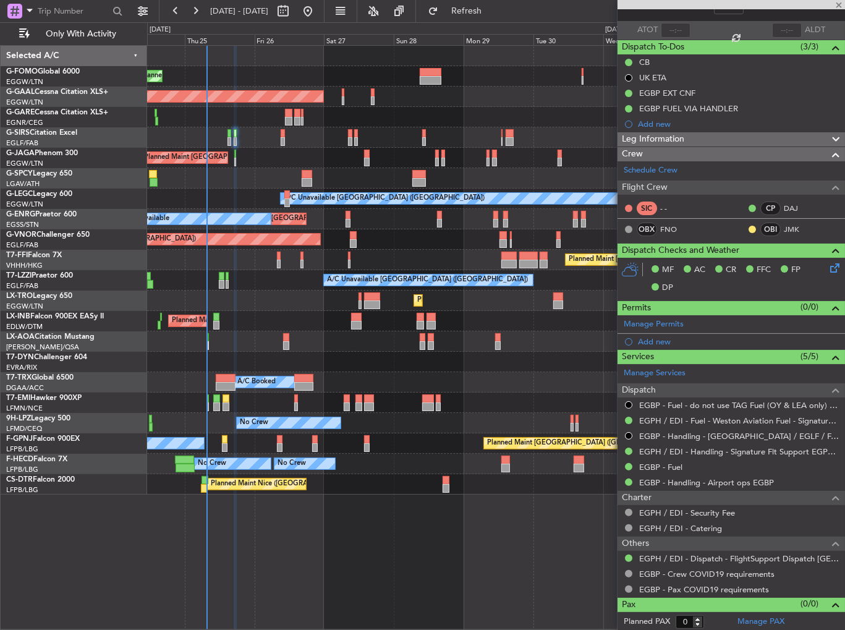
type input "+00:05"
type input "4"
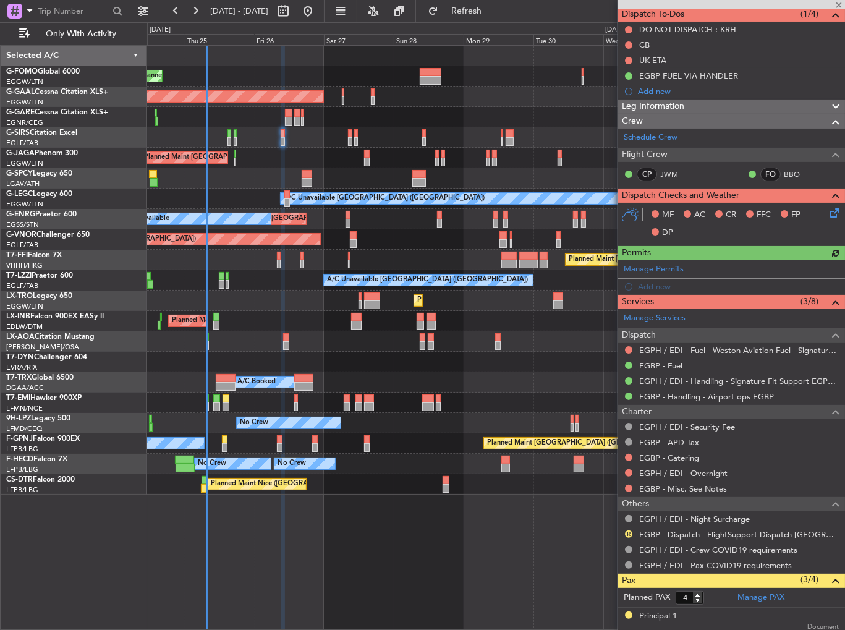
scroll to position [185, 0]
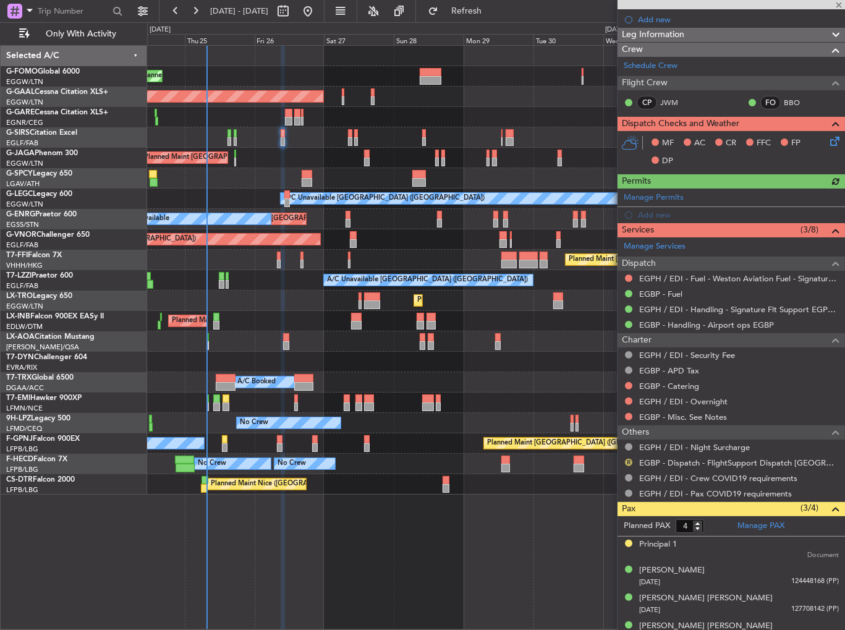
click at [628, 459] on button "R" at bounding box center [628, 462] width 7 height 7
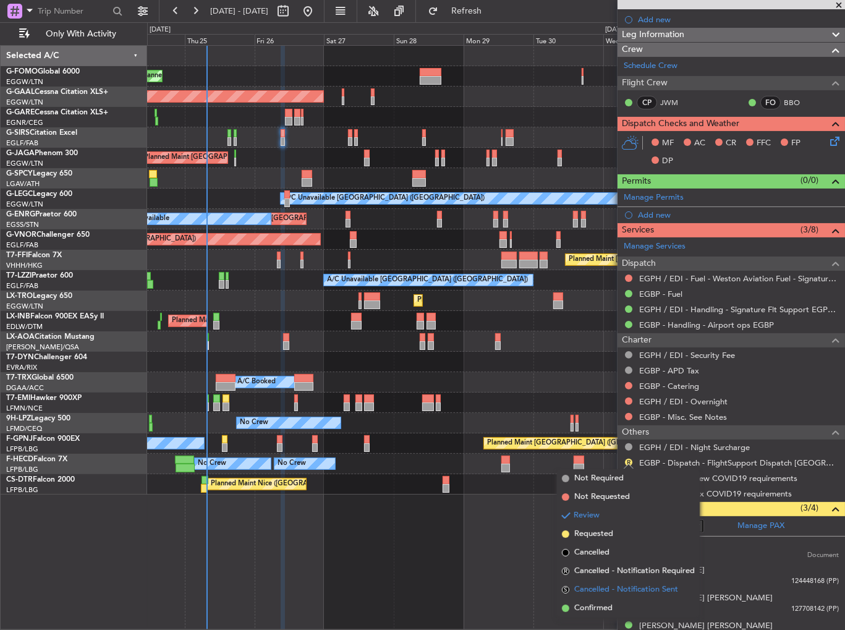
click at [605, 596] on li "S Cancelled - Notification Sent" at bounding box center [628, 589] width 143 height 19
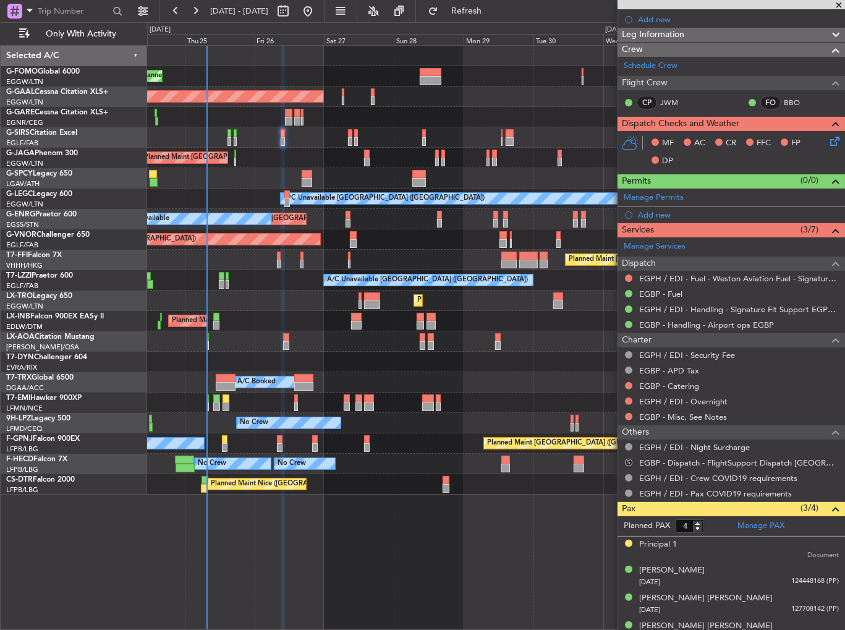
click at [628, 459] on button "S" at bounding box center [628, 462] width 7 height 7
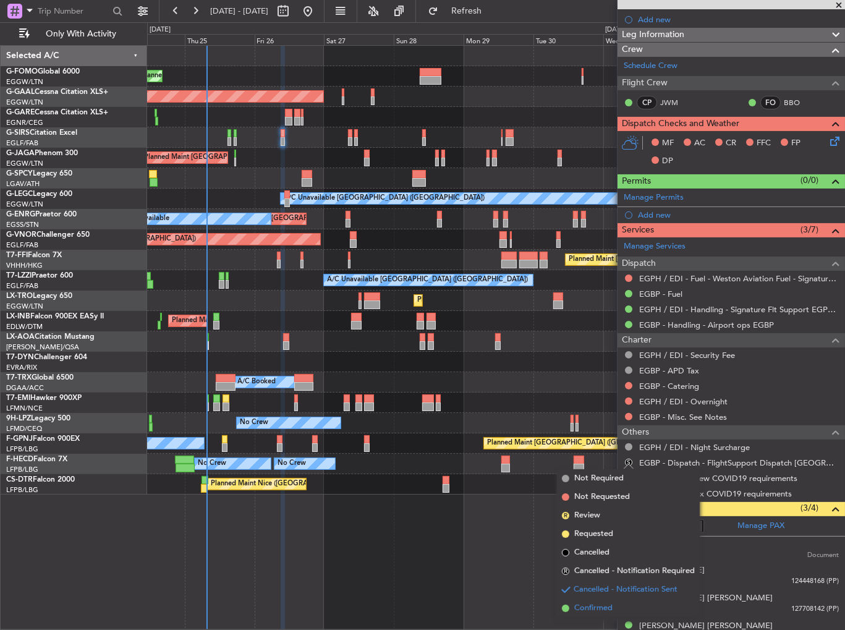
click at [607, 607] on span "Confirmed" at bounding box center [593, 608] width 38 height 12
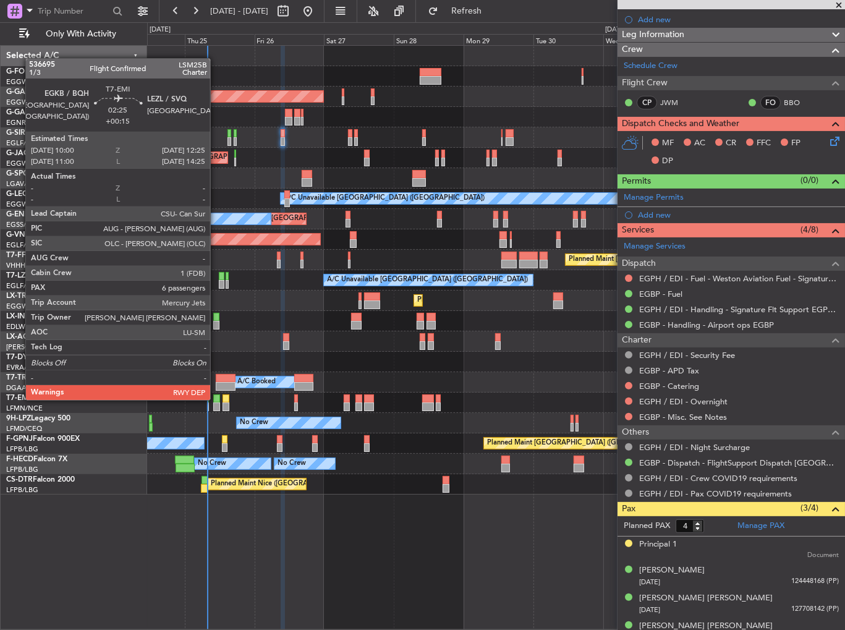
click at [216, 399] on div at bounding box center [216, 398] width 7 height 9
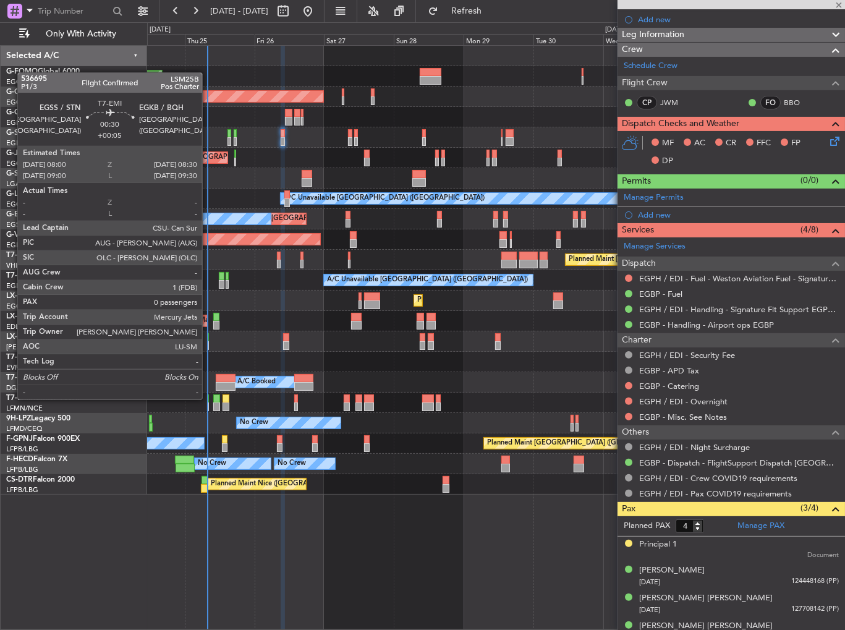
type input "+00:15"
type input "6"
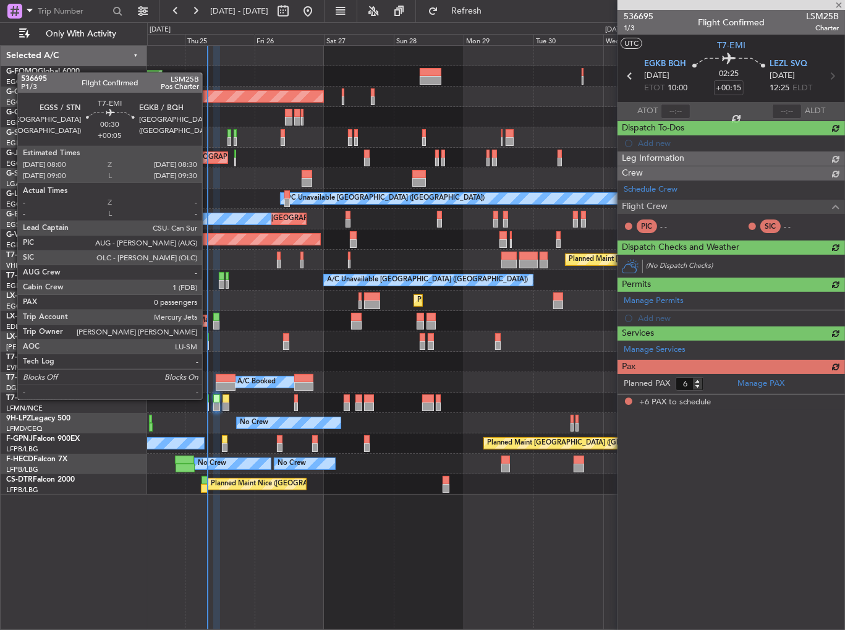
scroll to position [0, 0]
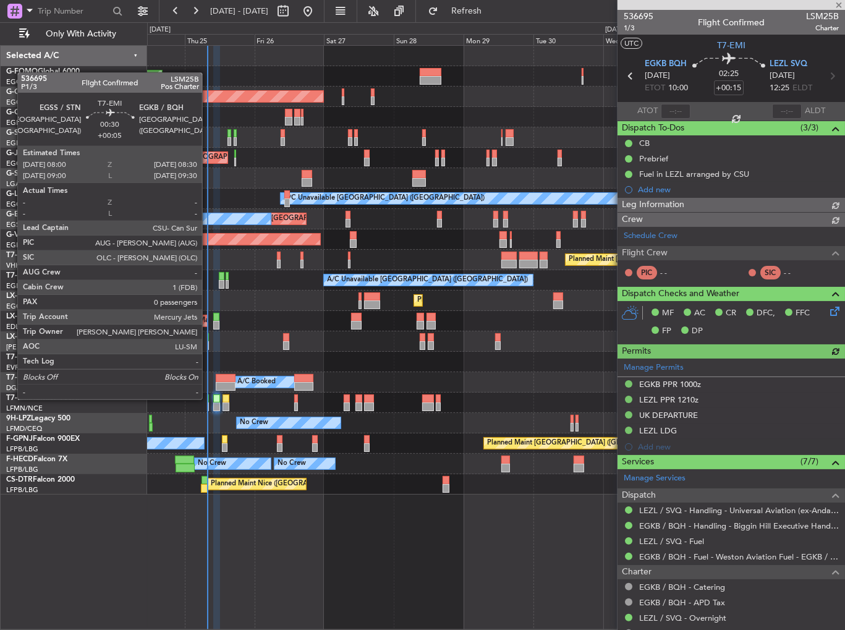
click at [208, 398] on div at bounding box center [208, 398] width 2 height 9
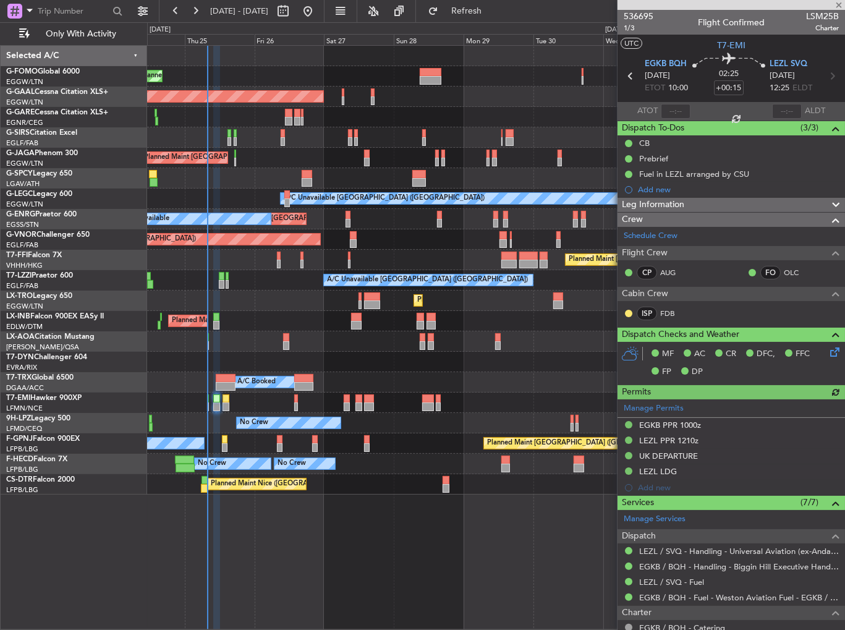
type input "+00:05"
type input "0"
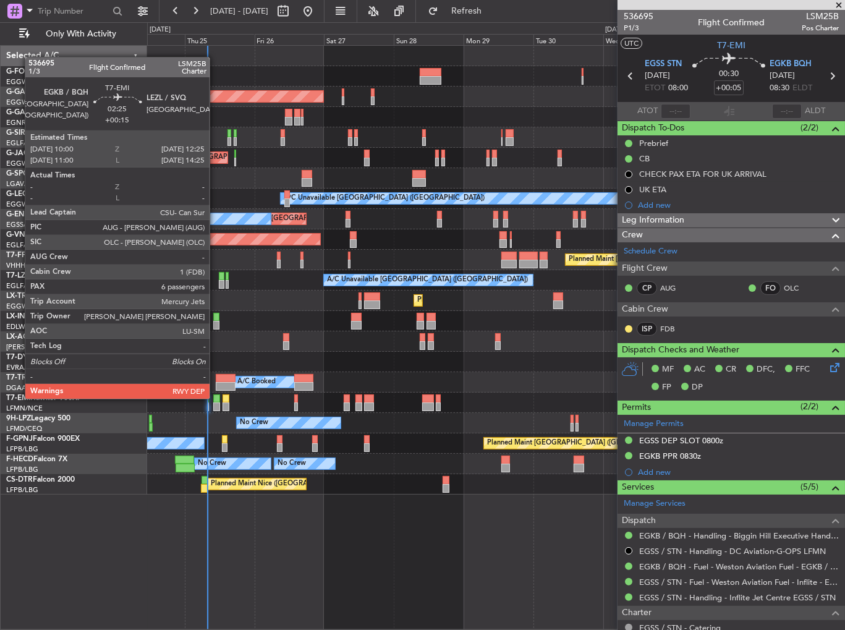
click at [215, 397] on div at bounding box center [216, 398] width 7 height 9
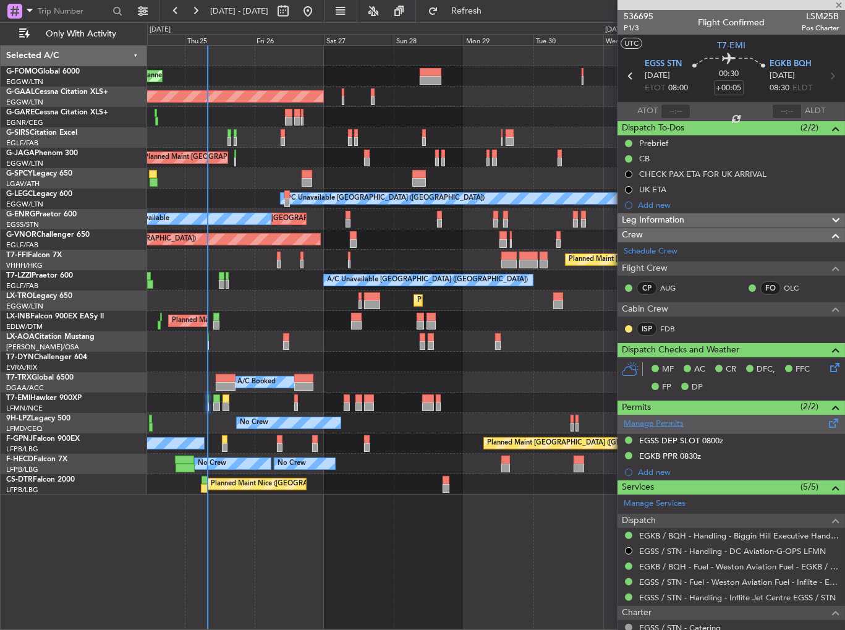
type input "+00:15"
type input "6"
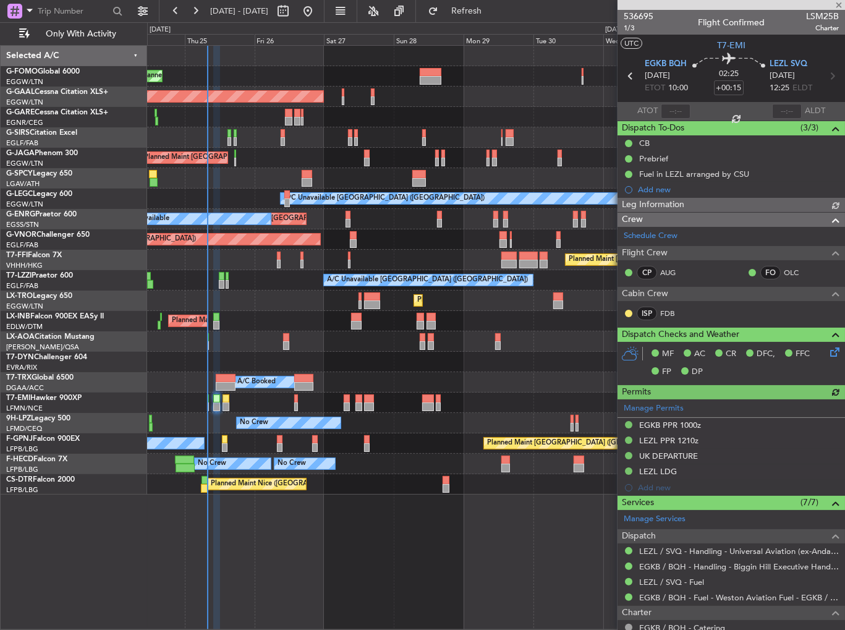
scroll to position [312, 0]
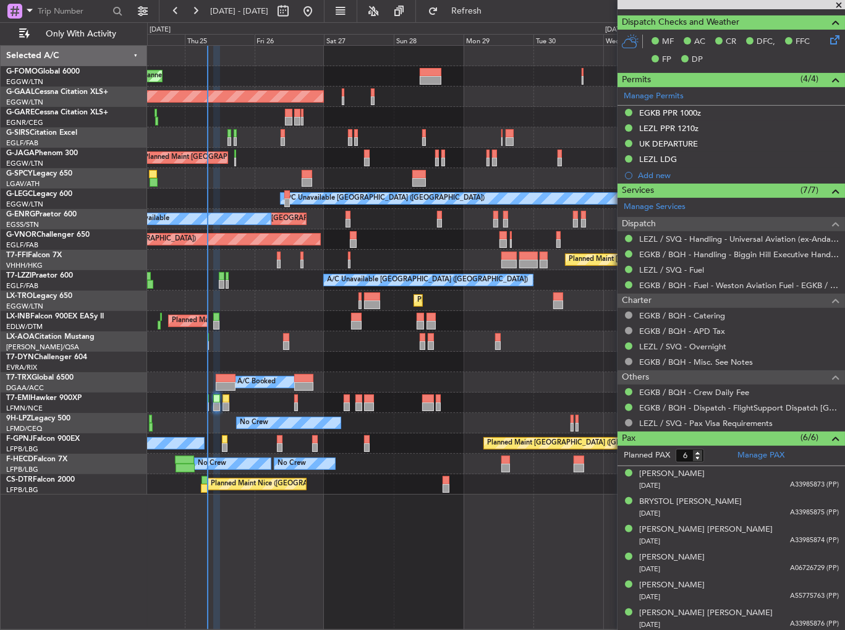
click at [232, 350] on div "Planned Maint [GEOGRAPHIC_DATA] ([GEOGRAPHIC_DATA]) Planned [GEOGRAPHIC_DATA] O…" at bounding box center [496, 270] width 698 height 449
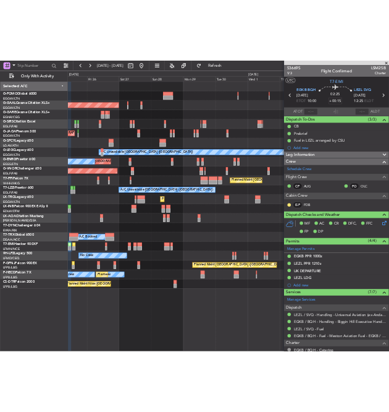
scroll to position [312, 0]
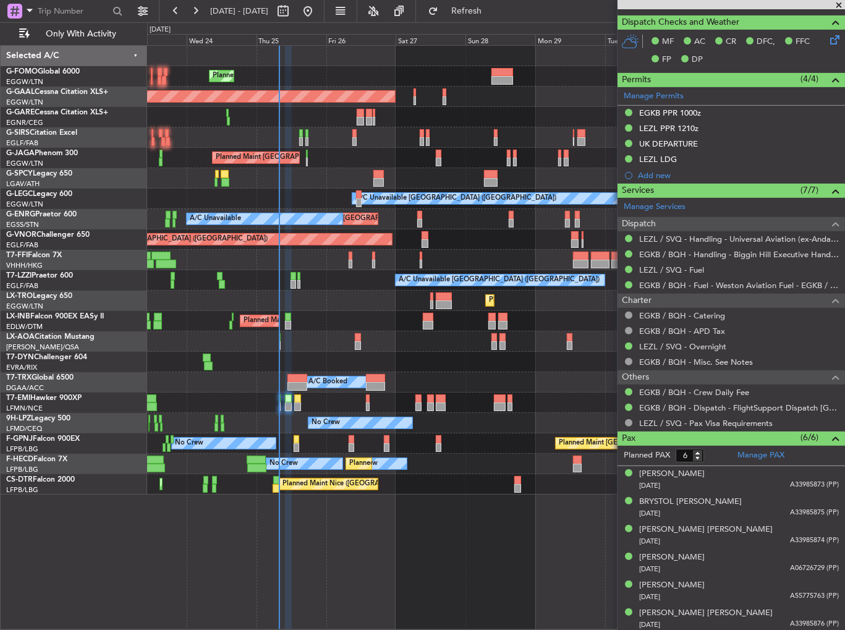
click at [493, 429] on div "No Crew AOG Maint Cannes ([GEOGRAPHIC_DATA])" at bounding box center [496, 423] width 698 height 20
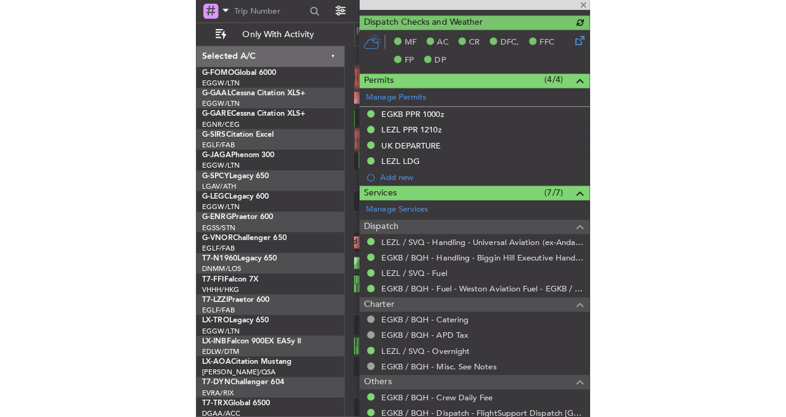
scroll to position [311, 0]
